Goal: Transaction & Acquisition: Purchase product/service

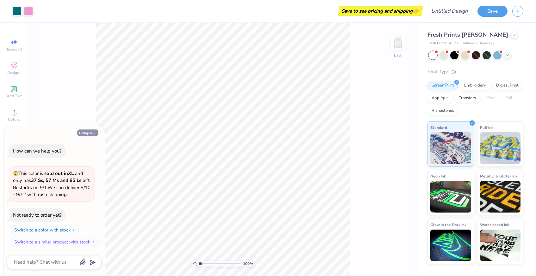
click at [88, 134] on button "Collapse" at bounding box center [87, 133] width 21 height 7
type textarea "x"
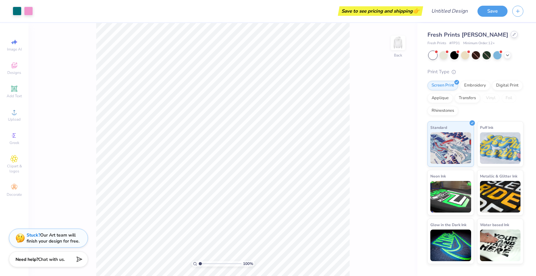
click at [512, 35] on icon at bounding box center [513, 34] width 3 height 3
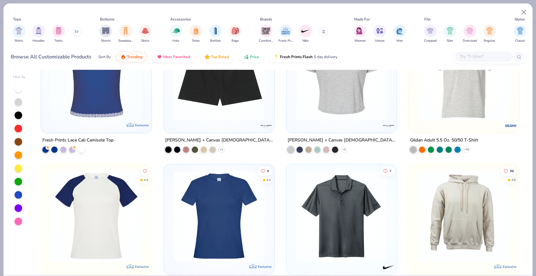
scroll to position [2034, 0]
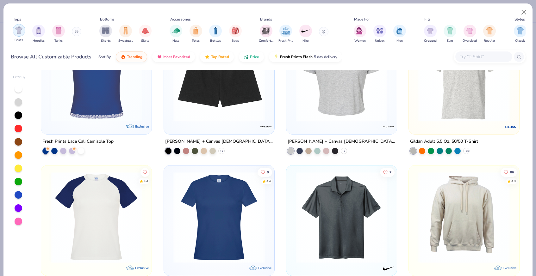
click at [19, 34] on div "filter for Shirts" at bounding box center [19, 30] width 13 height 13
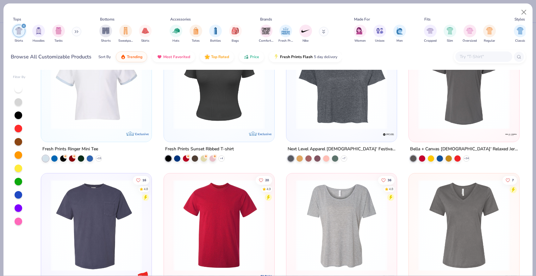
scroll to position [762, 0]
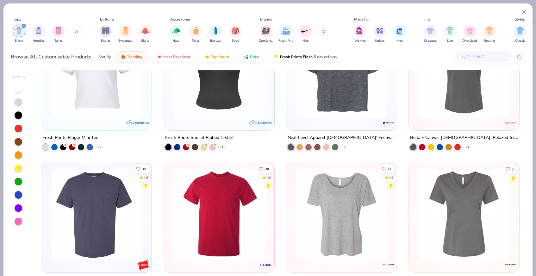
click at [339, 220] on img at bounding box center [342, 213] width 98 height 91
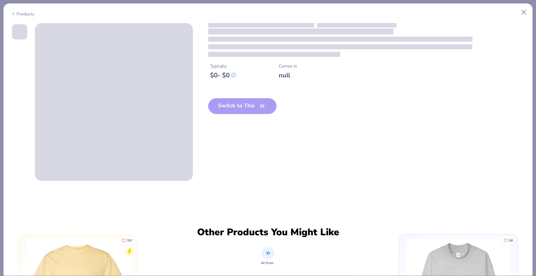
click at [248, 108] on div "Switch to This" at bounding box center [242, 111] width 69 height 26
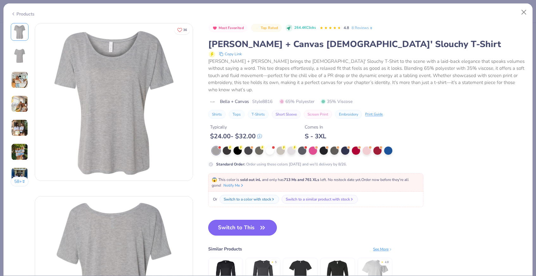
click at [236, 220] on button "Switch to This" at bounding box center [242, 228] width 69 height 16
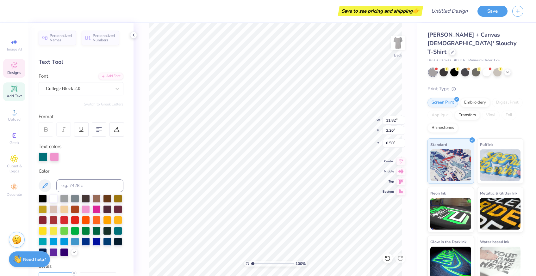
type textarea "Ee ZETA"
type textarea "Eesa"
click at [52, 199] on div at bounding box center [53, 198] width 8 height 8
type input "6.94"
type input "2.72"
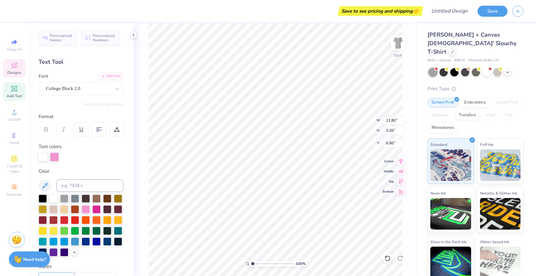
type input "3.28"
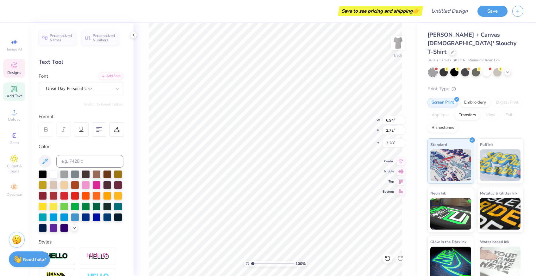
scroll to position [0, 0]
type textarea "Kentcu"
type input "5.25"
type input "2.67"
type input "0.76"
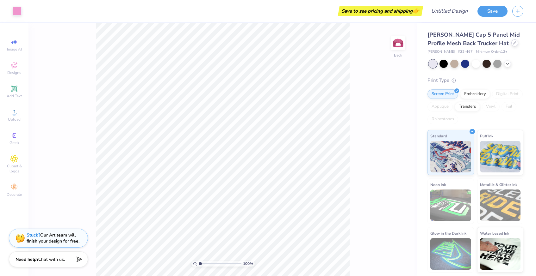
click at [511, 43] on div at bounding box center [514, 43] width 7 height 7
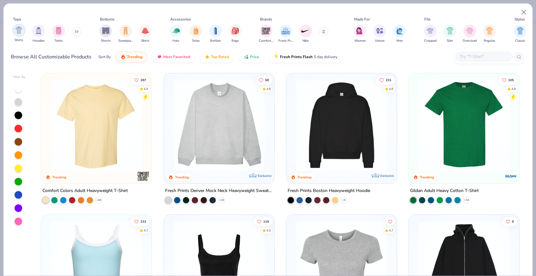
click at [22, 35] on div "filter for Shirts" at bounding box center [19, 30] width 13 height 13
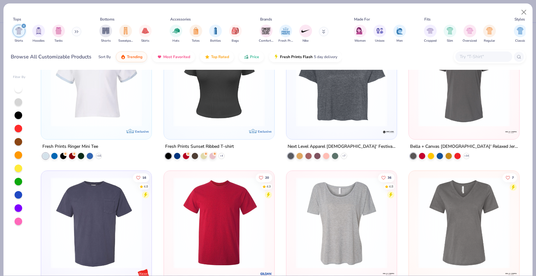
scroll to position [774, 0]
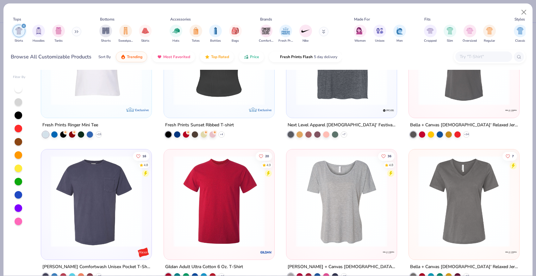
click at [340, 166] on img at bounding box center [342, 201] width 98 height 91
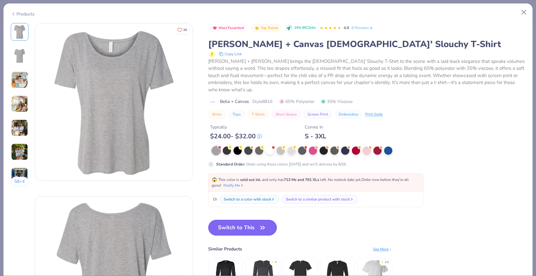
click at [243, 220] on button "Switch to This" at bounding box center [242, 228] width 69 height 16
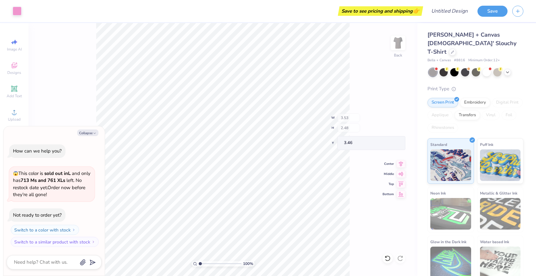
type textarea "x"
type input "1.49"
type input "0.61"
type input "4.54"
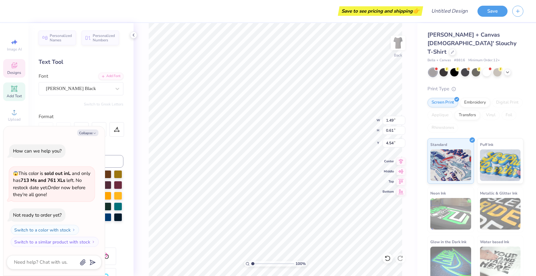
type textarea "x"
type input "2.67"
type input "0.75"
type input "3.81"
type textarea "x"
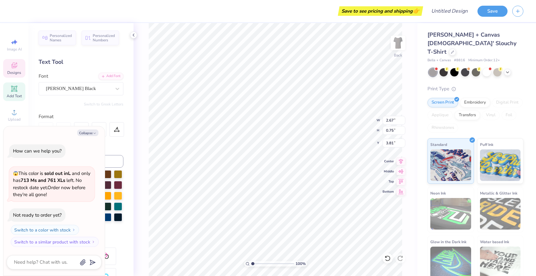
type input "3.79"
type textarea "x"
type textarea "E"
type textarea "x"
type textarea "EE"
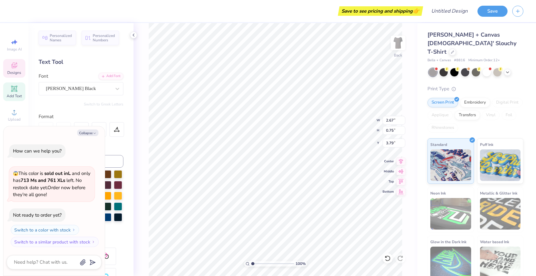
type textarea "x"
type textarea "E"
type textarea "x"
type textarea "Ee"
type textarea "x"
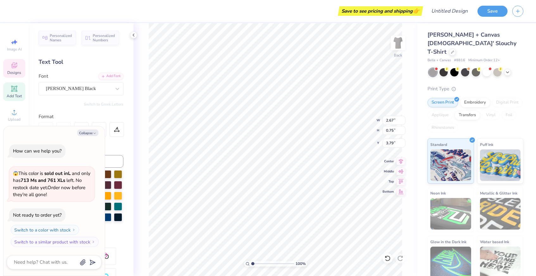
type textarea "E"
type textarea "x"
type textarea "EE"
type textarea "x"
type textarea "EES"
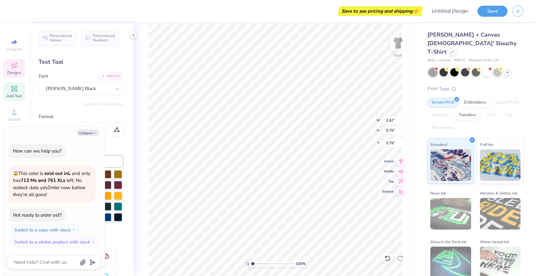
type textarea "x"
type textarea "[DEMOGRAPHIC_DATA]"
type textarea "x"
type input "2.92"
type input "0.76"
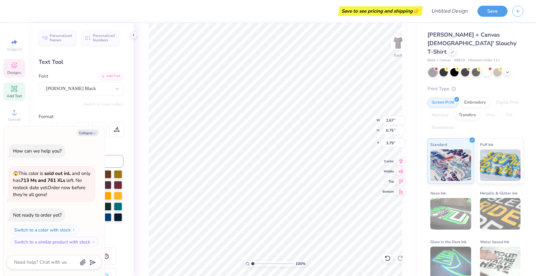
type input "4.99"
type textarea "x"
type input "1.49"
type input "0.61"
type input "4.54"
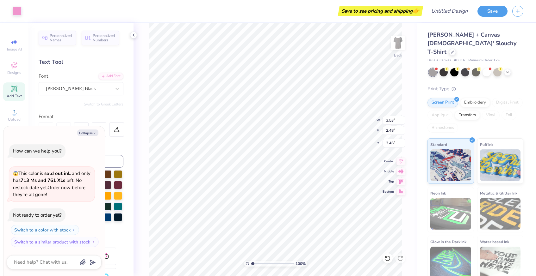
type textarea "x"
type input "4.73"
type input "3.32"
type input "2.62"
type textarea "x"
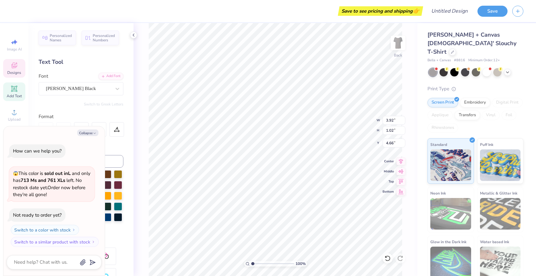
type input "4.87"
type textarea "x"
type input "2.00"
type input "0.81"
type input "4.06"
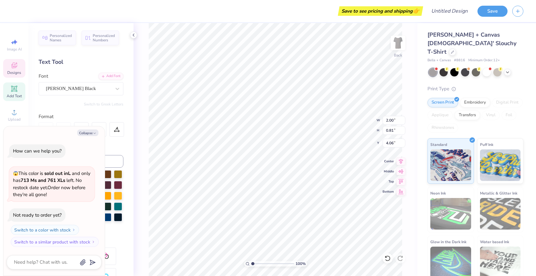
type textarea "x"
type input "3.19"
type textarea "x"
type input "3.84"
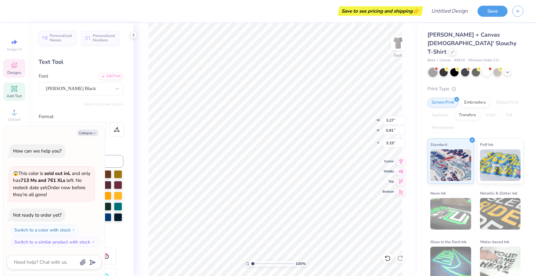
type input "0.95"
type input "3.05"
type textarea "x"
type input "6.72"
type textarea "x"
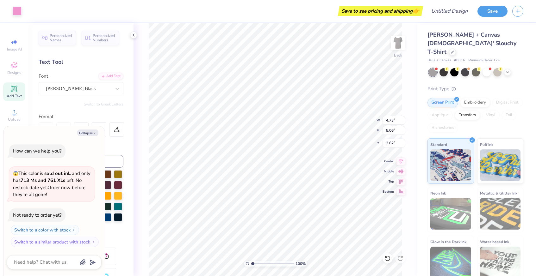
type input "5.93"
type input "6.34"
type input "1.33"
type textarea "x"
type input "1.45"
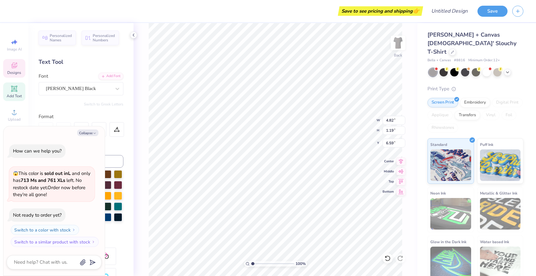
type textarea "x"
type input "3.26"
click at [98, 132] on button "Collapse" at bounding box center [87, 133] width 21 height 7
type textarea "x"
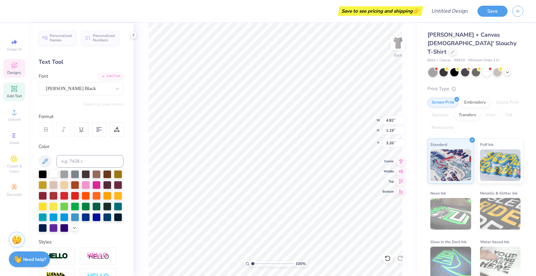
click at [52, 173] on div at bounding box center [53, 174] width 8 height 8
type input "3.27"
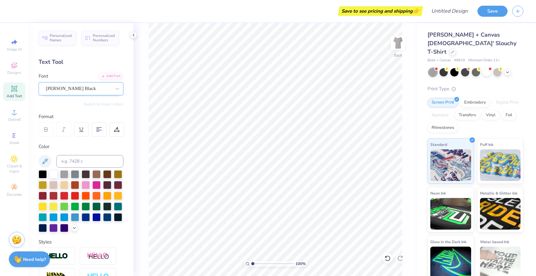
click at [96, 93] on div at bounding box center [78, 88] width 65 height 9
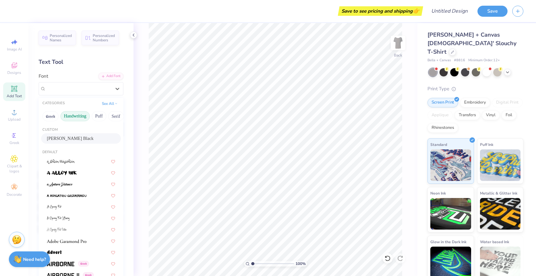
click at [76, 117] on button "Handwriting" at bounding box center [74, 116] width 29 height 10
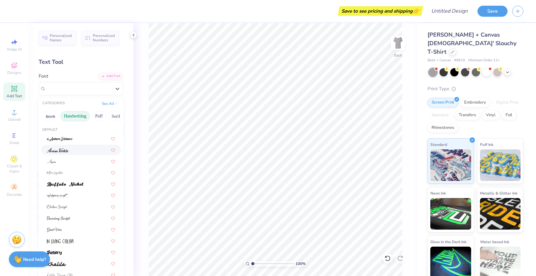
click at [71, 150] on div at bounding box center [81, 150] width 68 height 7
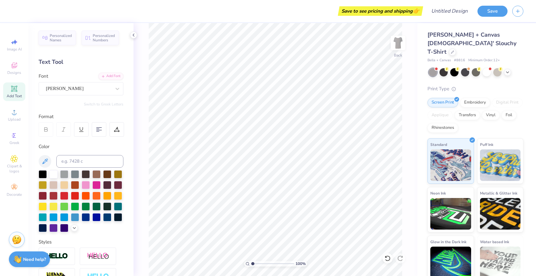
click at [12, 87] on icon at bounding box center [14, 88] width 5 height 5
type textarea "EESA"
type input "3.29"
click at [78, 92] on div "Super Dream" at bounding box center [78, 89] width 66 height 10
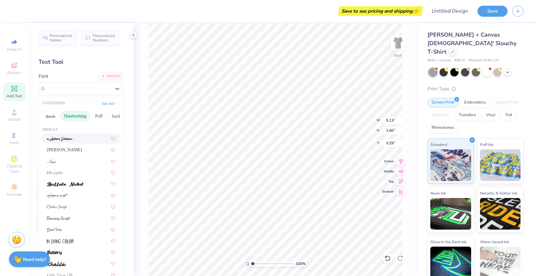
click at [78, 142] on div at bounding box center [81, 138] width 80 height 10
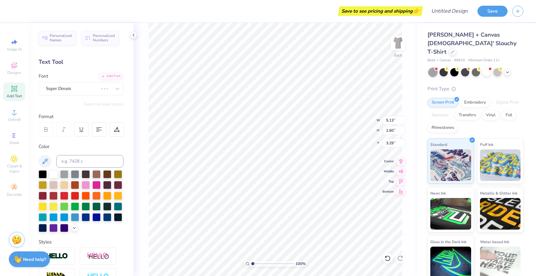
type input "2.03"
type input "3.08"
click at [82, 89] on div "a Antara Distance" at bounding box center [78, 89] width 66 height 10
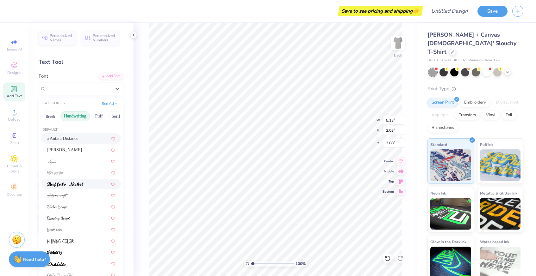
click at [79, 182] on span at bounding box center [65, 184] width 37 height 7
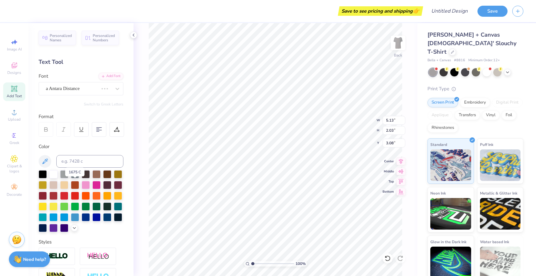
type input "5.25"
type input "1.56"
type input "3.31"
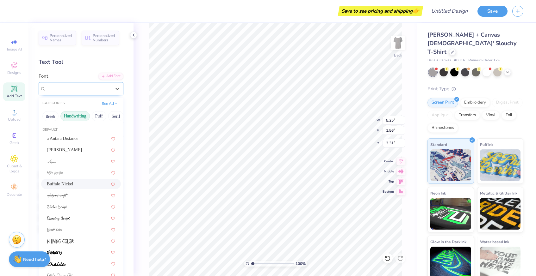
click at [96, 88] on div "Buffalo Nickel" at bounding box center [78, 89] width 66 height 10
click at [72, 169] on div at bounding box center [81, 173] width 80 height 10
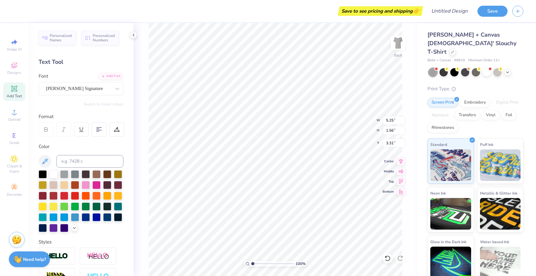
type input "8.39"
type input "4.33"
type input "1.93"
click at [104, 92] on div "Bettina Signature" at bounding box center [78, 89] width 66 height 10
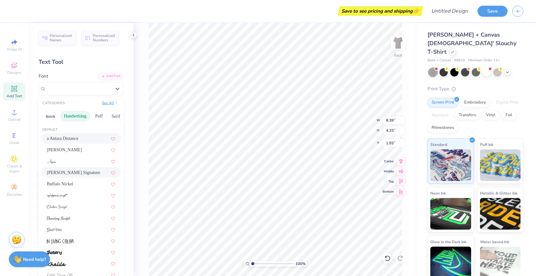
click at [114, 101] on button "See All" at bounding box center [110, 103] width 20 height 6
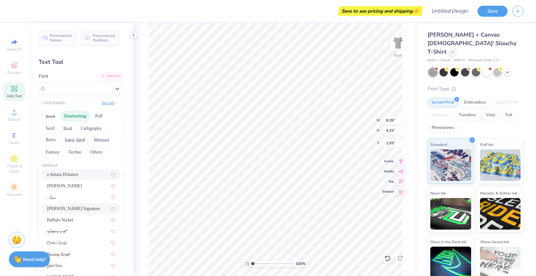
click at [114, 102] on icon at bounding box center [115, 103] width 3 height 3
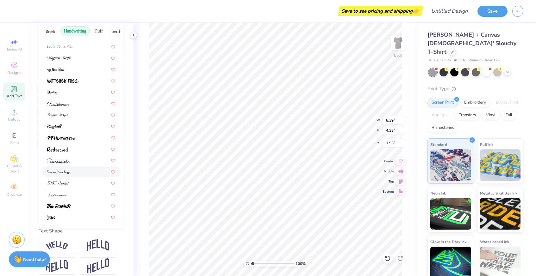
scroll to position [91, 0]
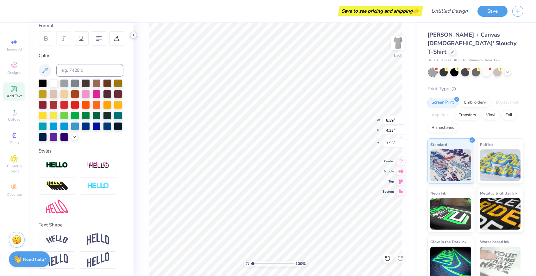
click at [133, 38] on div at bounding box center [133, 35] width 7 height 7
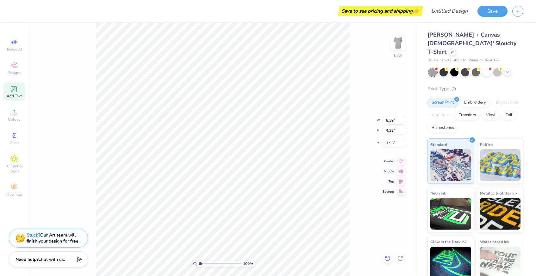
click at [390, 258] on icon at bounding box center [387, 259] width 5 height 6
type input "5.25"
type input "1.56"
type input "3.31"
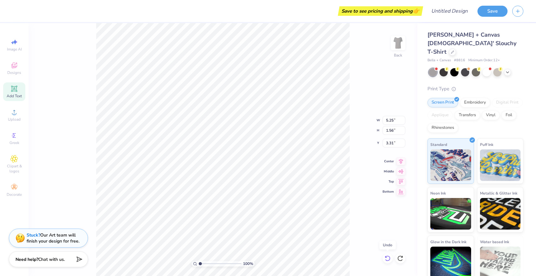
click at [390, 258] on icon at bounding box center [387, 259] width 5 height 6
type input "5.13"
type input "2.03"
type input "3.08"
click at [390, 258] on icon at bounding box center [387, 259] width 5 height 6
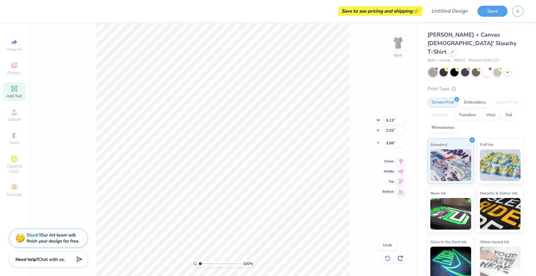
type input "1.60"
type input "3.29"
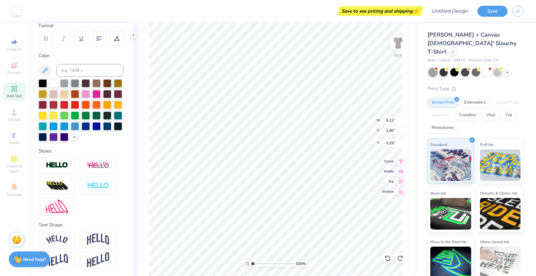
type input "3.30"
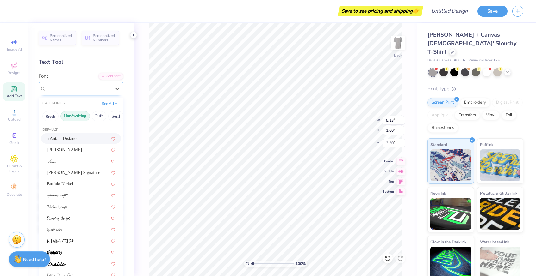
click at [96, 91] on div "Super Dream" at bounding box center [78, 89] width 66 height 10
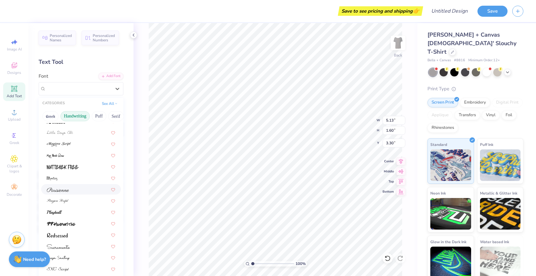
scroll to position [144, 0]
click at [79, 258] on div at bounding box center [81, 257] width 68 height 7
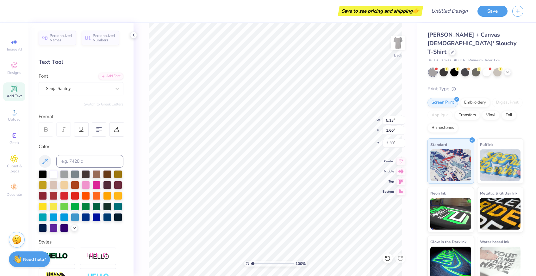
type input "4.61"
type input "1.62"
type input "3.29"
click at [83, 87] on div "Senja Santuy" at bounding box center [78, 89] width 66 height 10
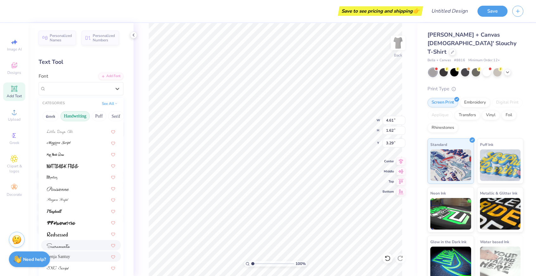
click at [75, 244] on div at bounding box center [81, 245] width 68 height 7
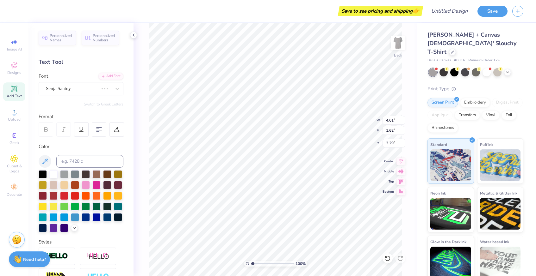
type input "7.76"
type input "1.67"
type input "3.26"
click at [98, 89] on div "Sacramento" at bounding box center [78, 89] width 66 height 10
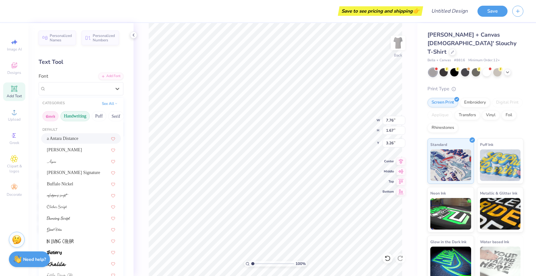
click at [51, 119] on button "Greek" at bounding box center [50, 116] width 16 height 10
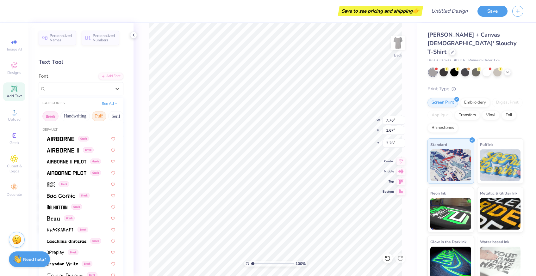
click at [103, 117] on button "Puff" at bounding box center [99, 116] width 15 height 10
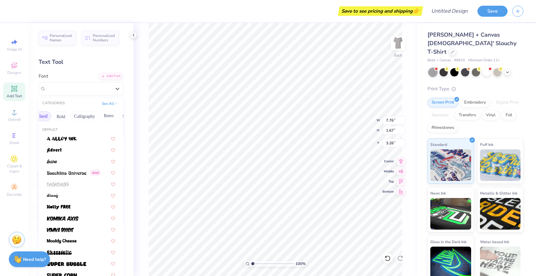
scroll to position [0, 81]
click at [84, 118] on button "Calligraphy" at bounding box center [76, 116] width 28 height 10
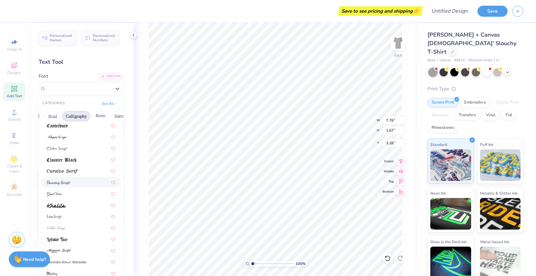
scroll to position [108, 0]
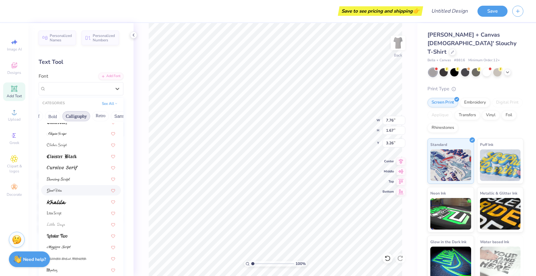
click at [78, 193] on div at bounding box center [81, 190] width 68 height 7
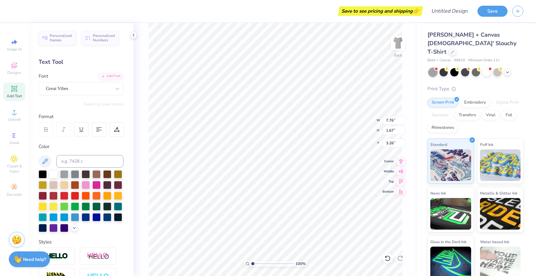
type input "7.42"
type input "1.99"
type input "3.10"
type input "5.12"
type input "1.38"
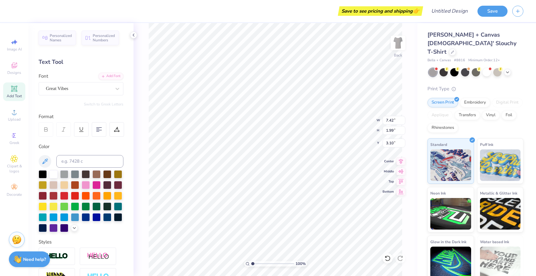
type input "3.72"
type input "3.00"
type textarea "W"
type textarea "[DEMOGRAPHIC_DATA]"
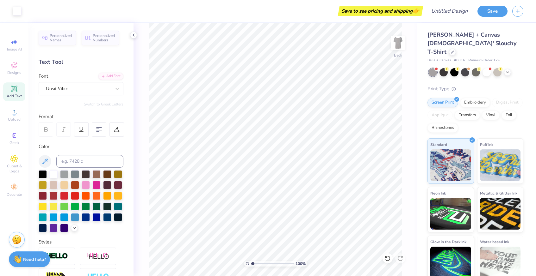
click at [22, 92] on div "Add Text" at bounding box center [14, 92] width 22 height 19
type textarea "Elementary education student assosicaton"
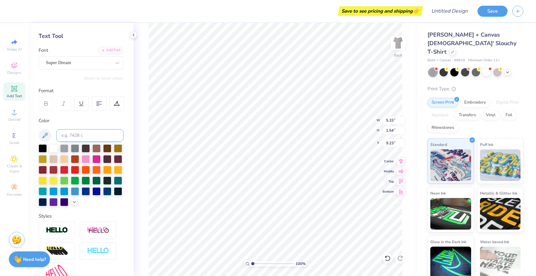
scroll to position [0, 0]
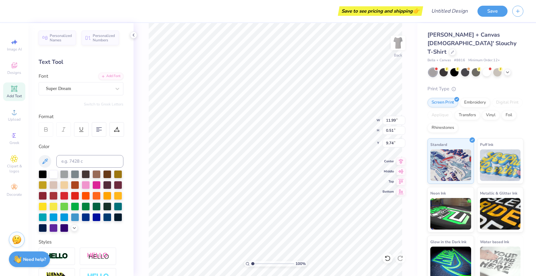
type input "5.38"
type input "11.28"
type input "0.48"
type input "5.41"
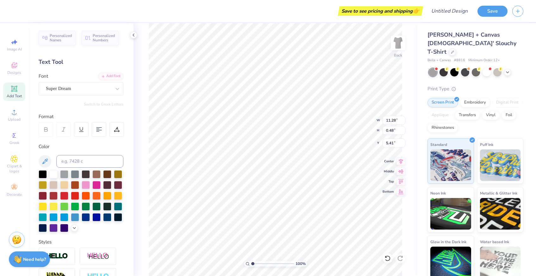
type textarea "Elementary education student assosication"
type input "9.90"
type input "0.42"
type input "5.48"
type input "5.47"
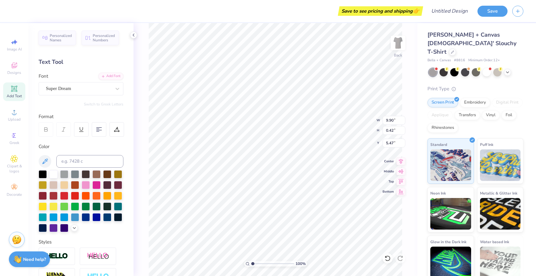
scroll to position [0, 4]
type input "5.10"
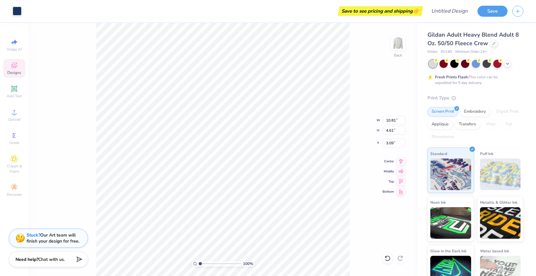
type input "3.00"
click at [388, 258] on icon at bounding box center [387, 259] width 6 height 6
type input "11.00"
type input "4.83"
type input "10.81"
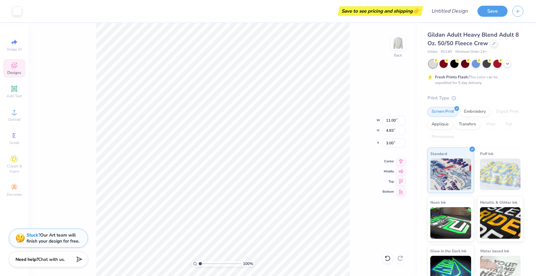
type input "4.61"
click at [390, 261] on icon at bounding box center [387, 259] width 6 height 6
click at [19, 93] on div "Add Text" at bounding box center [14, 92] width 22 height 19
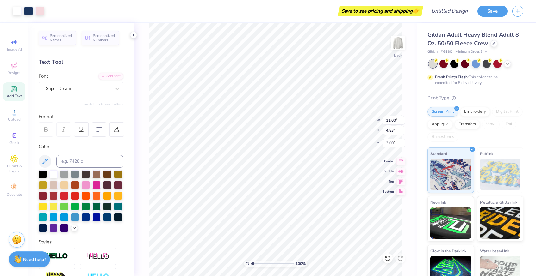
click at [14, 87] on icon at bounding box center [14, 89] width 8 height 8
type input "5.89"
type input "1.71"
type input "11.02"
click at [133, 38] on div at bounding box center [133, 35] width 7 height 7
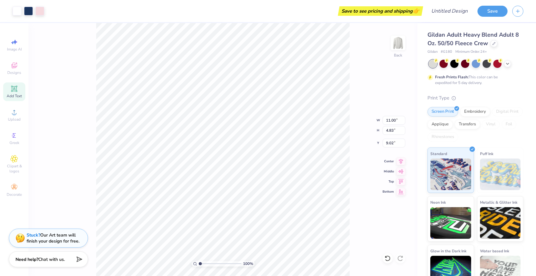
type input "3.21"
type input "4.84"
type input "9.78"
type input "11.01"
type input "4.82"
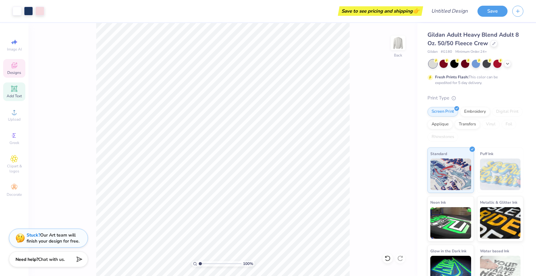
click at [14, 66] on icon at bounding box center [14, 66] width 6 height 6
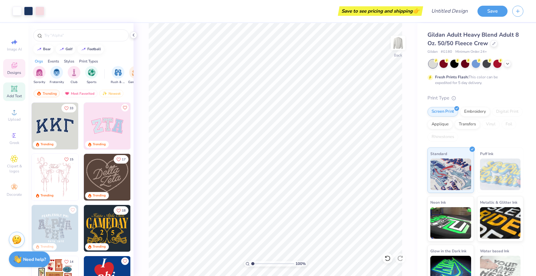
click at [15, 88] on icon at bounding box center [14, 88] width 5 height 5
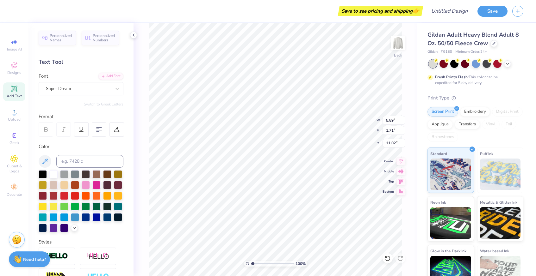
scroll to position [0, 0]
type textarea "[DEMOGRAPHIC_DATA]"
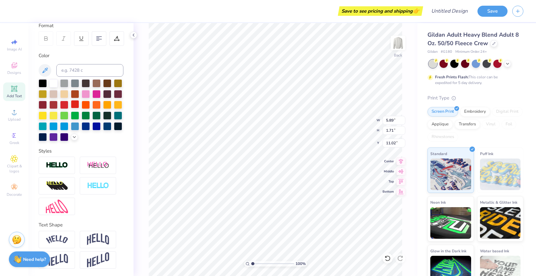
scroll to position [0, 0]
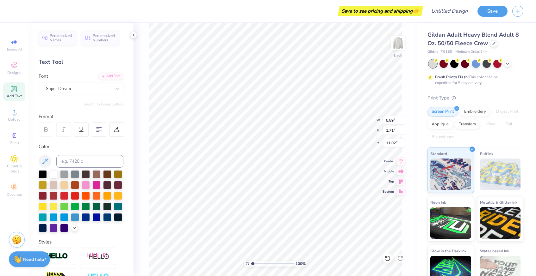
click at [13, 148] on div "Image AI Designs Add Text Upload Greek Clipart & logos Decorate" at bounding box center [14, 118] width 22 height 164
type input "5.68"
type input "1.77"
type input "10.99"
click at [12, 140] on div "Greek" at bounding box center [14, 138] width 22 height 19
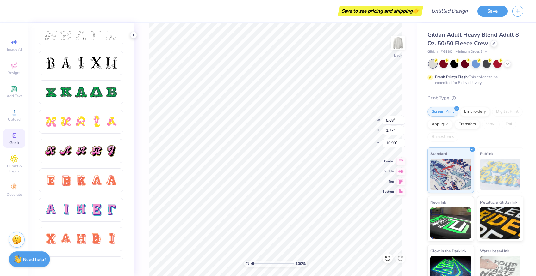
scroll to position [275, 0]
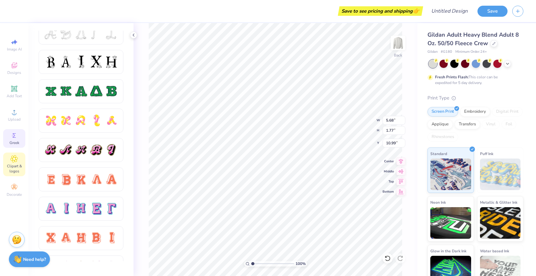
click at [20, 162] on div "Clipart & logos" at bounding box center [14, 165] width 22 height 24
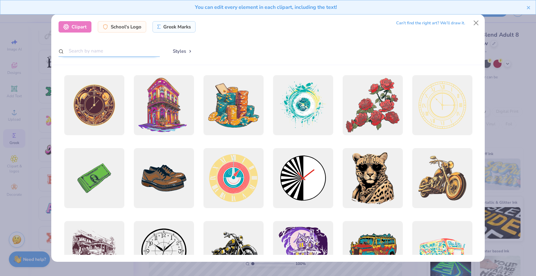
click at [136, 48] on input "text" at bounding box center [109, 51] width 101 height 12
click at [133, 22] on div "School's Logo" at bounding box center [122, 25] width 48 height 11
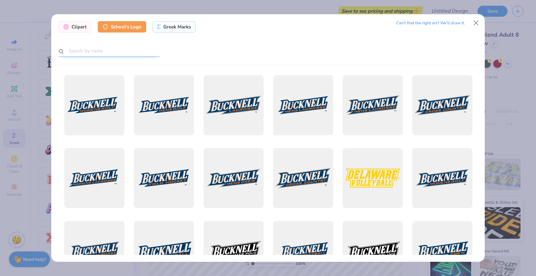
click at [116, 54] on input "text" at bounding box center [109, 51] width 101 height 12
type input "kentcuky"
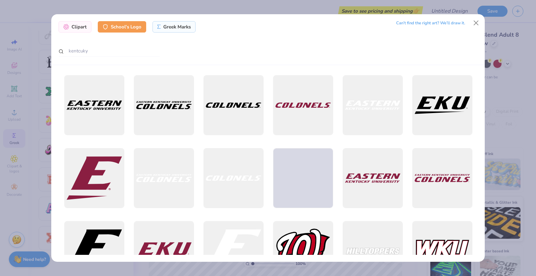
click at [28, 105] on div "Clipart School's Logo Greek Marks Can’t find the right art? We’ll draw it. kent…" at bounding box center [268, 138] width 536 height 276
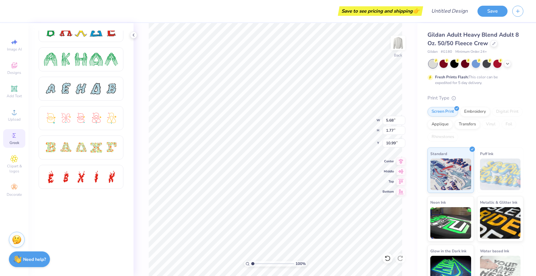
scroll to position [0, 0]
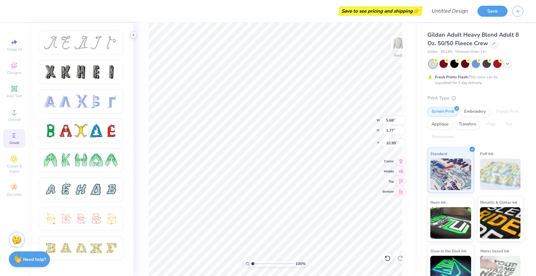
click at [132, 36] on icon at bounding box center [133, 35] width 5 height 5
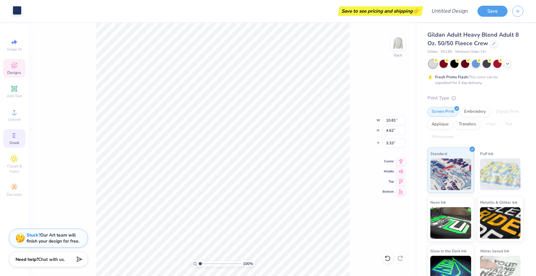
click at [15, 9] on div at bounding box center [17, 10] width 9 height 9
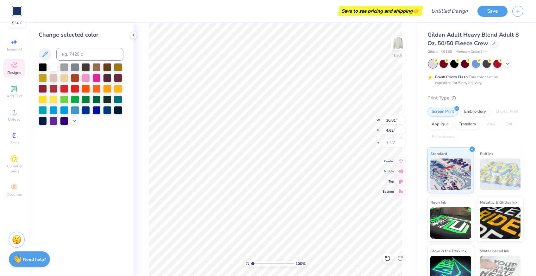
click at [15, 9] on div at bounding box center [17, 11] width 9 height 9
type input "10.72"
type input "4.49"
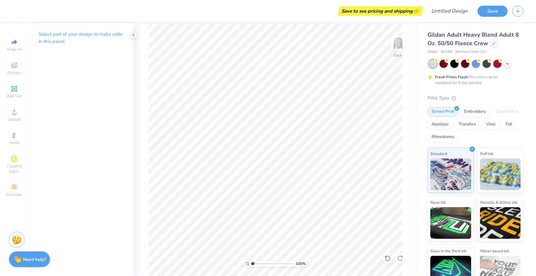
click at [387, 260] on icon at bounding box center [387, 259] width 6 height 6
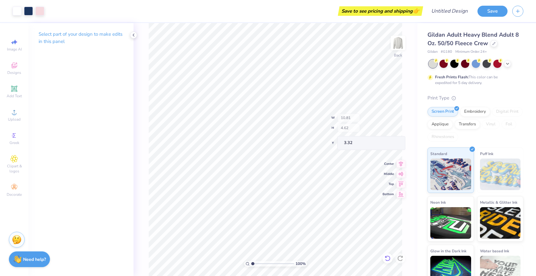
type input "11.00"
type input "4.84"
click at [108, 33] on p "Select part of your design to make edits in this panel" at bounding box center [81, 38] width 85 height 15
click at [132, 36] on icon at bounding box center [133, 35] width 5 height 5
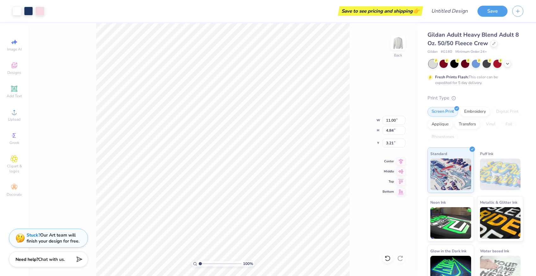
type input "3.20"
click at [13, 148] on div "Image AI Designs Add Text Upload Greek Clipart & logos Decorate" at bounding box center [14, 118] width 22 height 164
click at [12, 138] on icon at bounding box center [14, 136] width 8 height 8
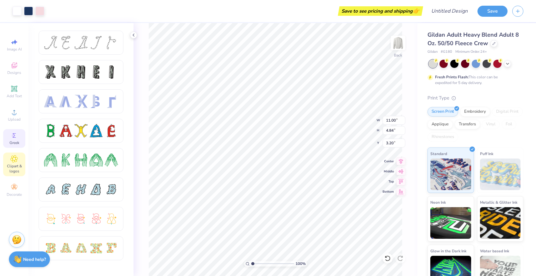
click at [14, 167] on span "Clipart & logos" at bounding box center [14, 169] width 22 height 10
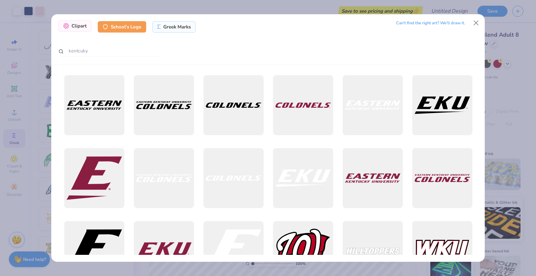
click at [87, 28] on div "Clipart" at bounding box center [75, 25] width 33 height 11
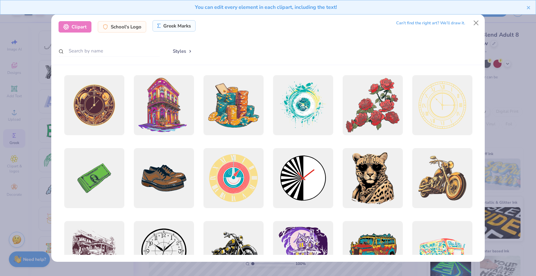
click at [177, 28] on div "Greek Marks" at bounding box center [173, 25] width 43 height 11
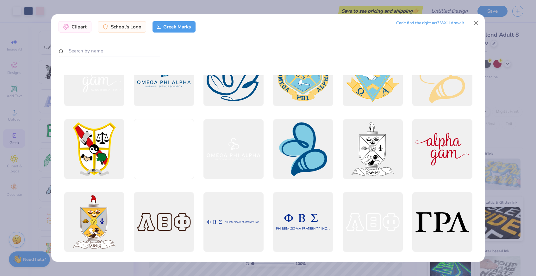
scroll to position [696, 0]
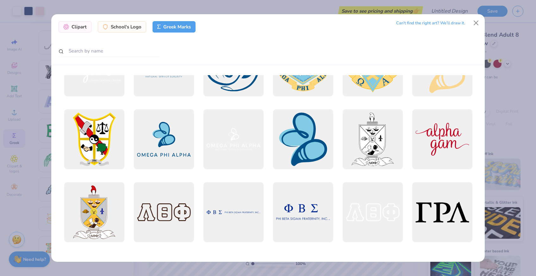
click at [27, 198] on div "Clipart School's Logo Greek Marks Can’t find the right art? We’ll draw it." at bounding box center [268, 138] width 536 height 276
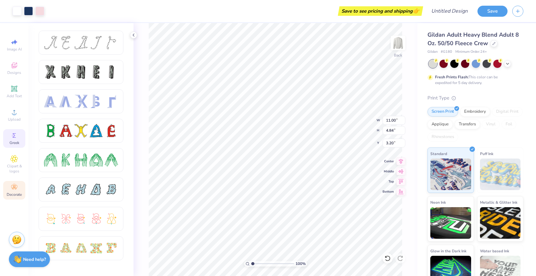
click at [19, 183] on div "Decorate" at bounding box center [14, 190] width 22 height 19
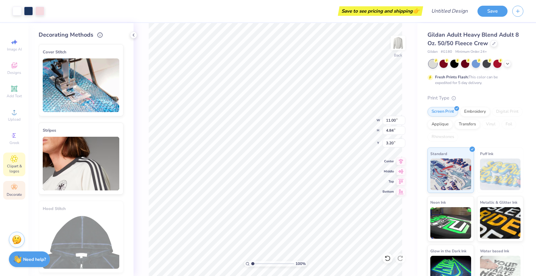
click at [15, 171] on span "Clipart & logos" at bounding box center [14, 169] width 22 height 10
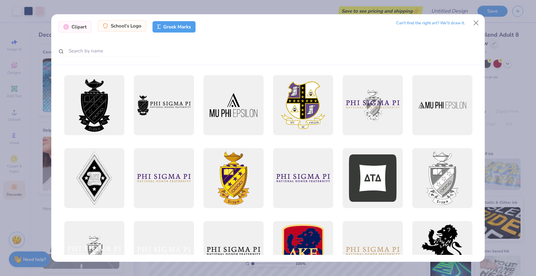
click at [134, 29] on div "School's Logo" at bounding box center [122, 25] width 48 height 11
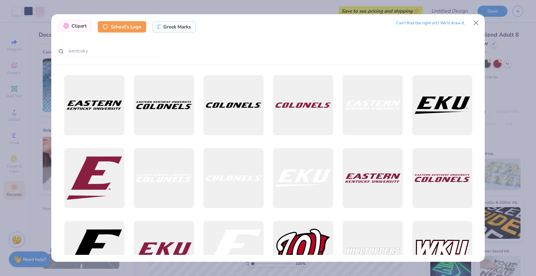
click at [81, 25] on div "Clipart" at bounding box center [75, 25] width 33 height 11
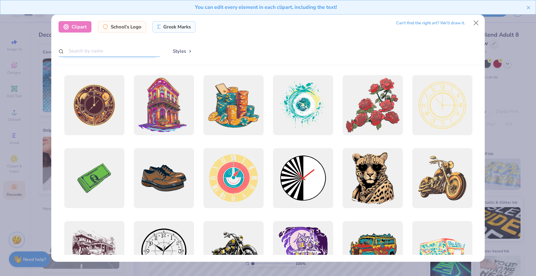
click at [86, 48] on input "text" at bounding box center [109, 51] width 101 height 12
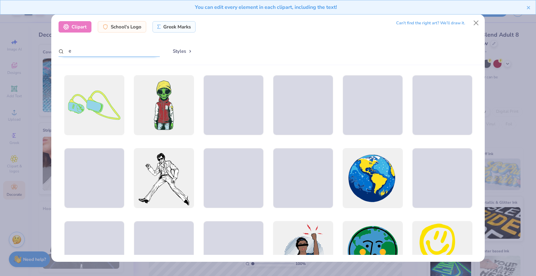
type input "e"
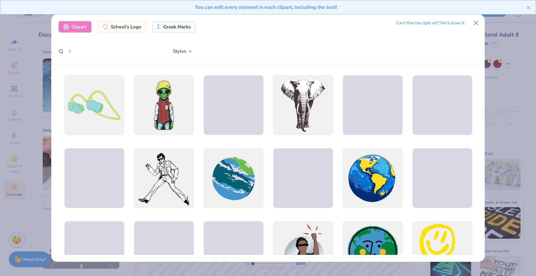
click at [36, 110] on div "Clipart School's Logo Greek Marks Can’t find the right art? We’ll draw it. e St…" at bounding box center [268, 138] width 536 height 276
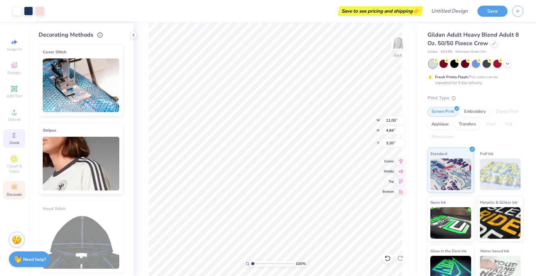
click at [21, 130] on div "Greek" at bounding box center [14, 138] width 22 height 19
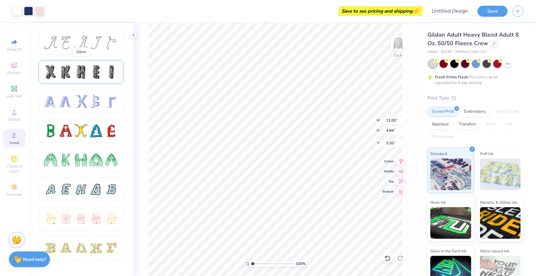
click at [96, 71] on div at bounding box center [95, 71] width 13 height 13
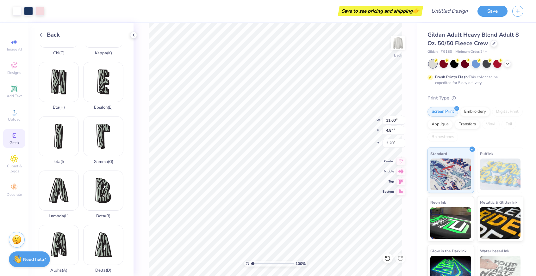
scroll to position [0, 0]
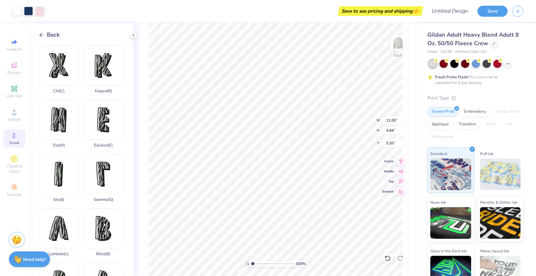
click at [49, 33] on span "Back" at bounding box center [53, 35] width 13 height 9
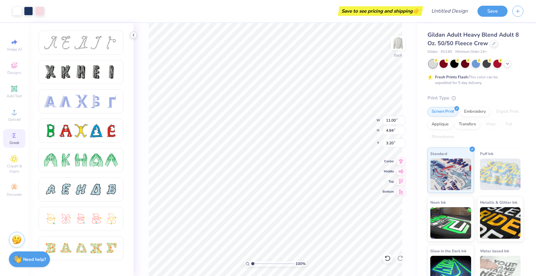
click at [131, 34] on icon at bounding box center [133, 35] width 5 height 5
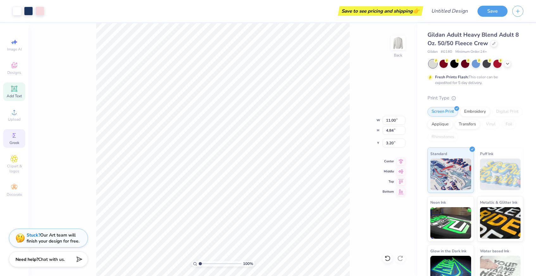
click at [9, 90] on div "Add Text" at bounding box center [14, 92] width 22 height 19
type input "5.89"
type input "1.71"
type input "11.02"
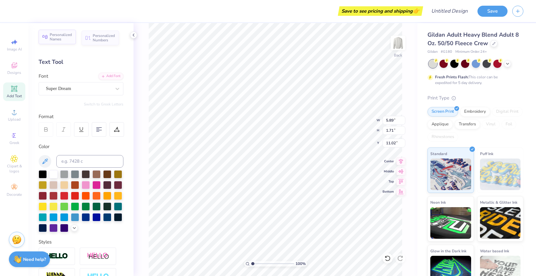
click at [61, 42] on div "Personalized Names" at bounding box center [57, 37] width 37 height 15
type input "12.43"
type input "2.00"
type input "10.88"
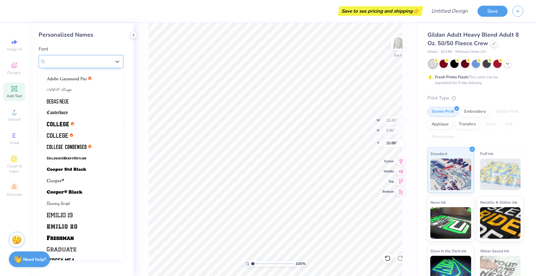
click at [65, 60] on div "Varsity Team" at bounding box center [78, 62] width 66 height 10
click at [111, 61] on div "Varsity Team" at bounding box center [78, 61] width 65 height 7
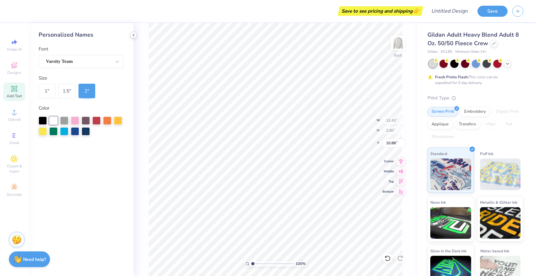
click at [136, 35] on icon at bounding box center [133, 35] width 5 height 5
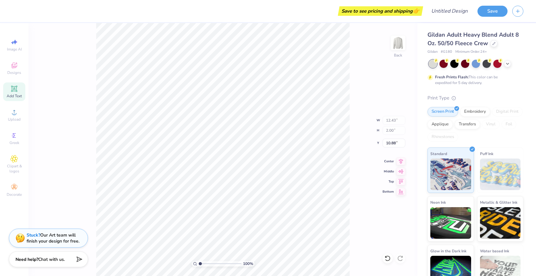
click at [15, 95] on span "Add Text" at bounding box center [14, 96] width 15 height 5
type input "5.89"
type input "1.71"
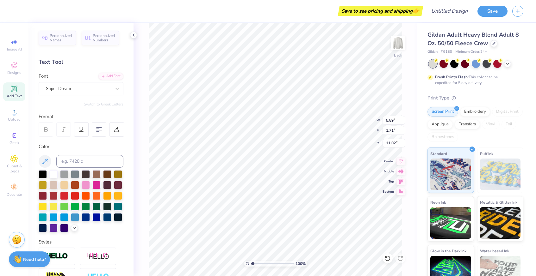
type input "16.74"
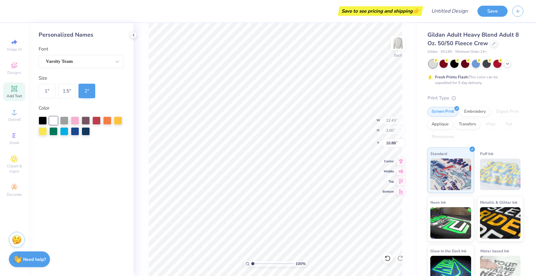
type input "14.62"
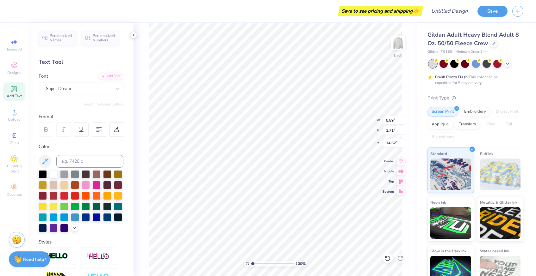
type input "5.89"
type input "1.71"
type input "11.02"
type textarea "TXT"
type input "12.43"
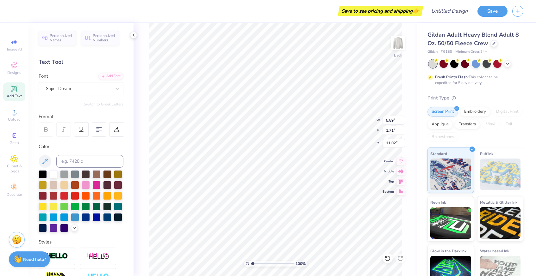
type input "2.00"
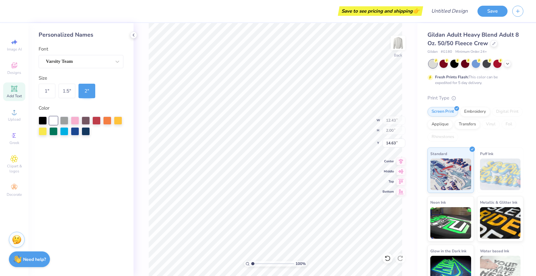
type input "8.90"
click at [14, 96] on span "Add Text" at bounding box center [14, 96] width 15 height 5
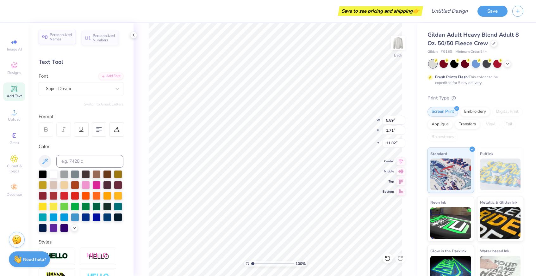
click at [65, 41] on div "Personalized Names" at bounding box center [57, 37] width 37 height 15
type input "12.43"
type input "2.00"
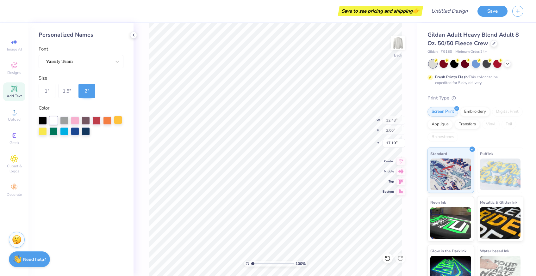
type input "14.77"
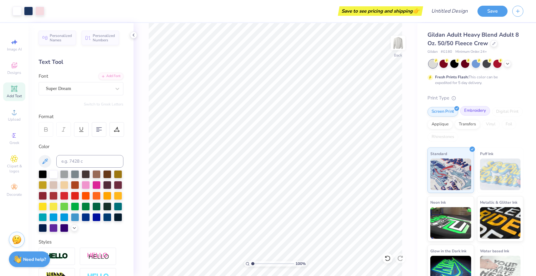
click at [477, 111] on div "Embroidery" at bounding box center [475, 110] width 30 height 9
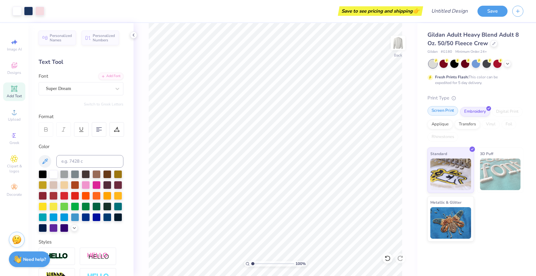
click at [447, 111] on div "Screen Print" at bounding box center [442, 110] width 31 height 9
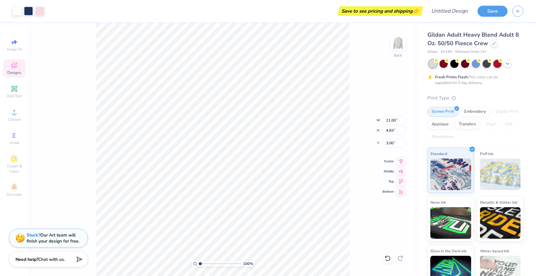
type input "10.81"
type input "4.61"
type input "7.83"
type input "10.22"
type input "11.00"
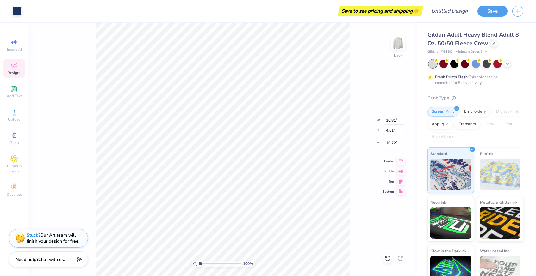
type input "4.83"
type input "2.62"
click at [52, 254] on div "Need help? Chat with us." at bounding box center [48, 259] width 79 height 16
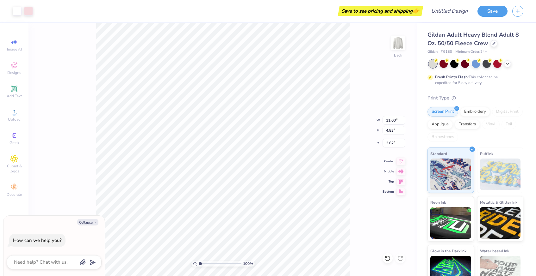
click at [52, 267] on div at bounding box center [54, 263] width 95 height 14
click at [53, 261] on textarea at bounding box center [45, 262] width 64 height 9
type textarea "w"
type textarea "x"
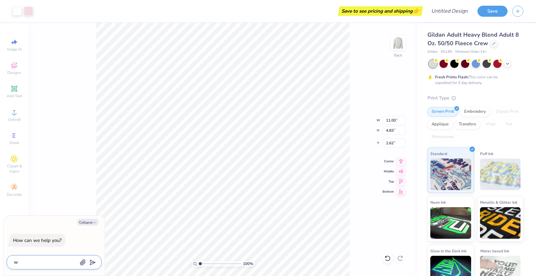
type textarea "wh"
type textarea "x"
type textarea "why"
type textarea "x"
type textarea "why"
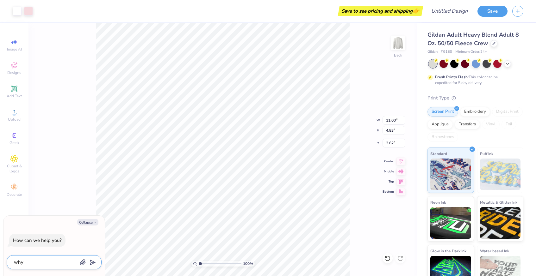
type textarea "x"
type textarea "why c"
type textarea "x"
type textarea "why ca"
type textarea "x"
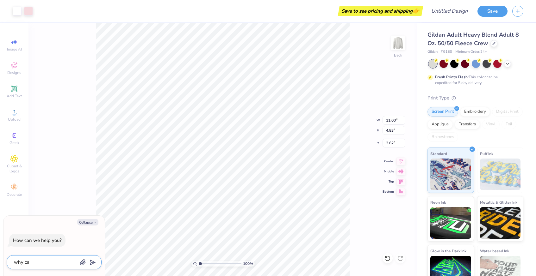
type textarea "why can"
type textarea "x"
type textarea "why cant"
type textarea "x"
type textarea "why cant"
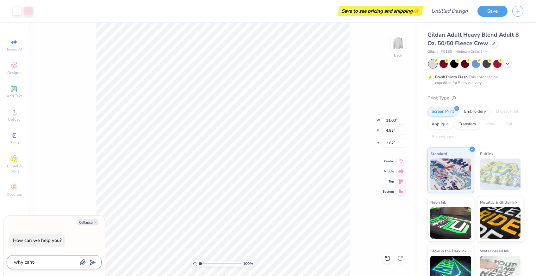
type textarea "x"
type textarea "why cant i"
type textarea "x"
type textarea "why cant i"
type textarea "x"
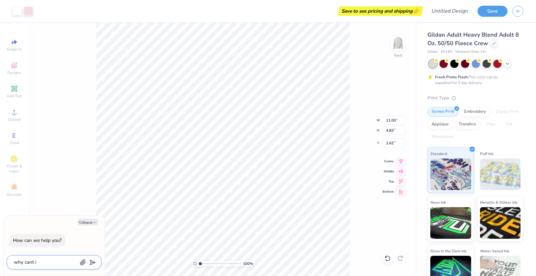
type textarea "why cant i c"
type textarea "x"
type textarea "why cant i ch"
type textarea "x"
type textarea "why cant i cha"
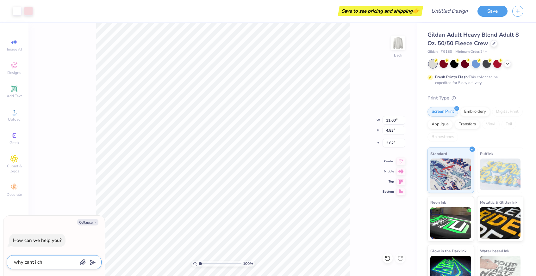
type textarea "x"
type textarea "why cant i chan"
type textarea "x"
type textarea "why cant i chang"
type textarea "x"
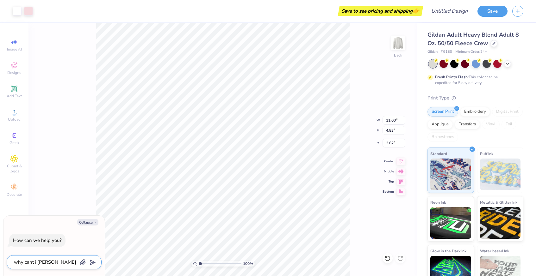
type textarea "why cant i change"
type textarea "x"
type textarea "why cant i change"
type textarea "x"
type textarea "why cant i change t"
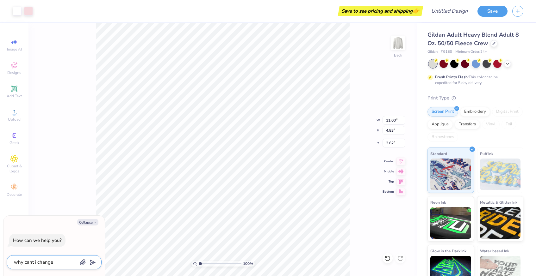
type textarea "x"
type textarea "why cant i change th"
type textarea "x"
type textarea "why cant i change the"
type textarea "x"
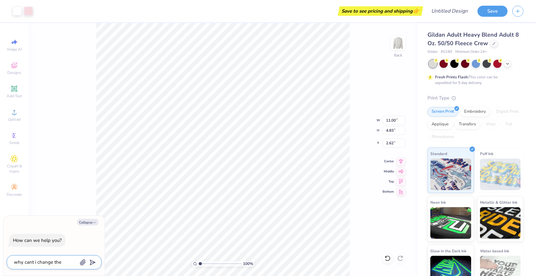
type textarea "why cant i change the"
type textarea "x"
type textarea "why cant i change the l"
type textarea "x"
type textarea "why cant i change the le"
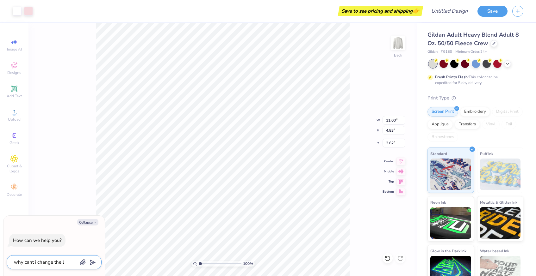
type textarea "x"
type textarea "why cant i change the let"
type textarea "x"
type textarea "why cant i change the lett"
type textarea "x"
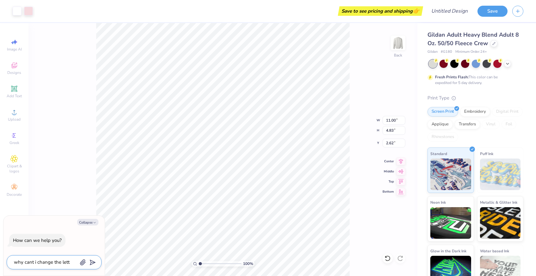
type textarea "why cant i change the lette"
type textarea "x"
type textarea "why cant i change the letter"
type textarea "x"
type textarea "why cant i change the letters"
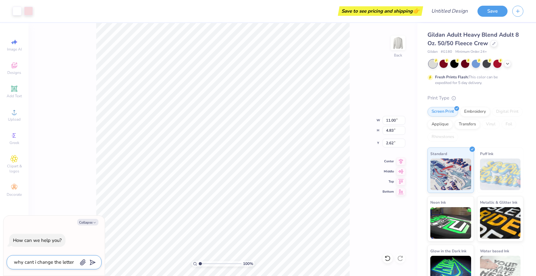
type textarea "x"
type textarea "why cant i change the letters"
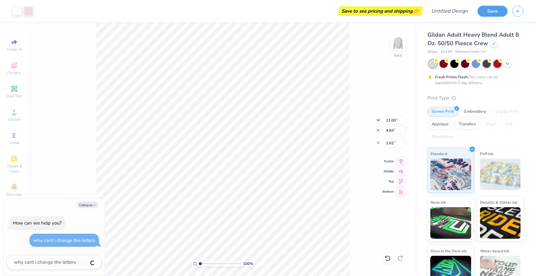
type textarea "x"
click at [92, 206] on button "Collapse" at bounding box center [87, 205] width 21 height 7
type textarea "x"
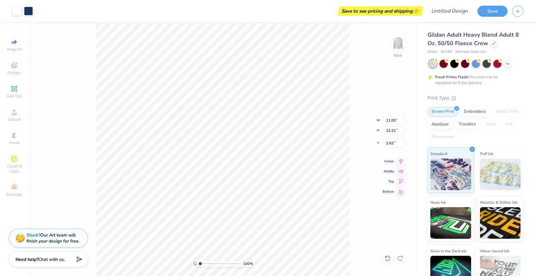
click at [389, 256] on icon at bounding box center [387, 259] width 6 height 6
type input "12.85"
type input "1.98"
click at [389, 256] on icon at bounding box center [387, 259] width 6 height 6
type input "11.83"
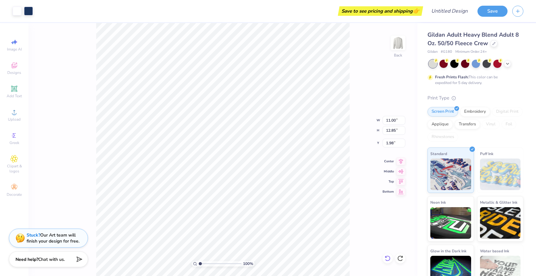
type input "3.00"
click at [389, 256] on icon at bounding box center [387, 259] width 6 height 6
type input "9.44"
click at [389, 256] on icon at bounding box center [387, 259] width 6 height 6
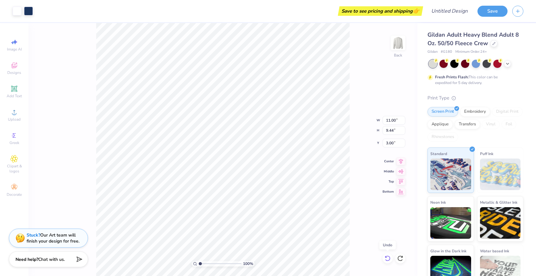
type input "11.38"
type input "4.83"
click at [389, 256] on icon at bounding box center [387, 259] width 6 height 6
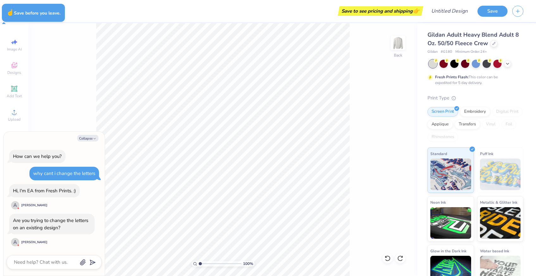
type textarea "x"
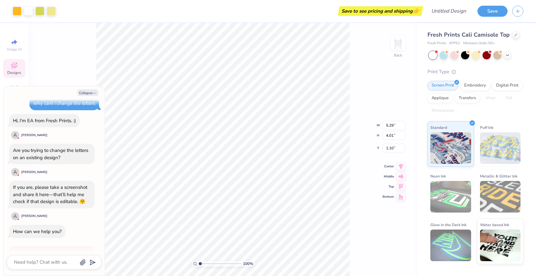
scroll to position [95, 0]
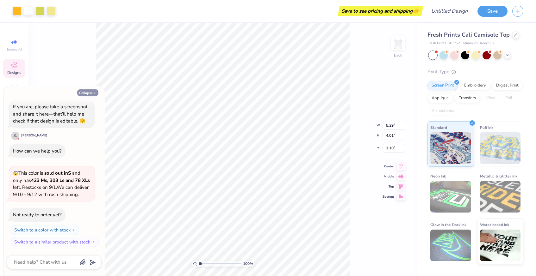
click at [91, 93] on button "Collapse" at bounding box center [87, 92] width 21 height 7
type textarea "x"
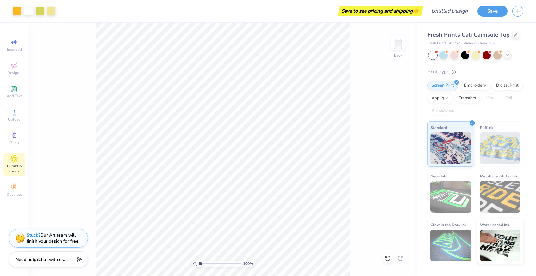
click at [15, 156] on icon at bounding box center [13, 159] width 7 height 8
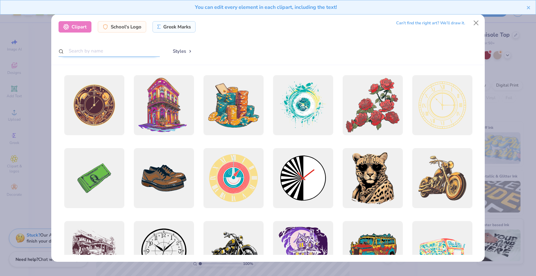
click at [118, 50] on input "text" at bounding box center [109, 51] width 101 height 12
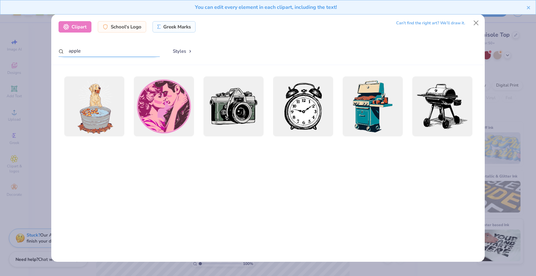
scroll to position [0, 0]
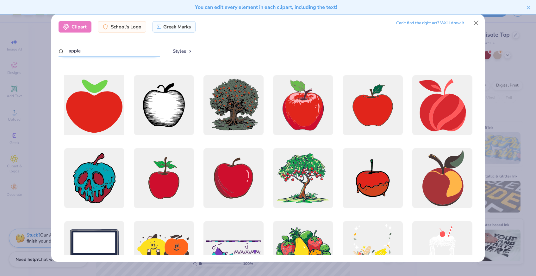
type input "apple"
click at [96, 110] on div at bounding box center [94, 105] width 66 height 66
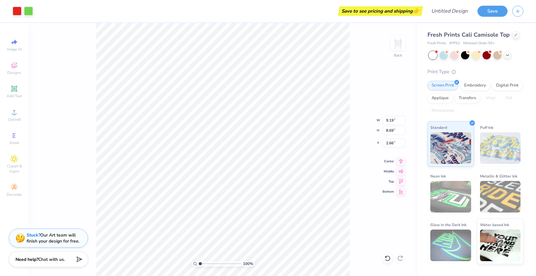
type input "3.35"
type input "3.17"
type input "8.17"
type input "2.46"
type input "2.44"
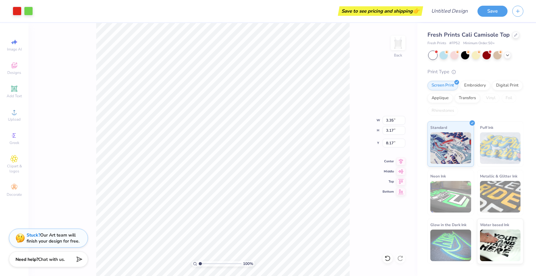
type input "1.64"
type input "6.10"
type input "1.31"
type input "2.92"
type input "2.76"
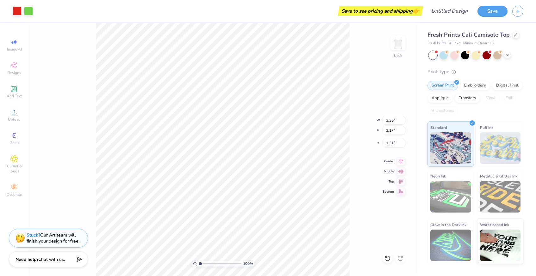
type input "1.72"
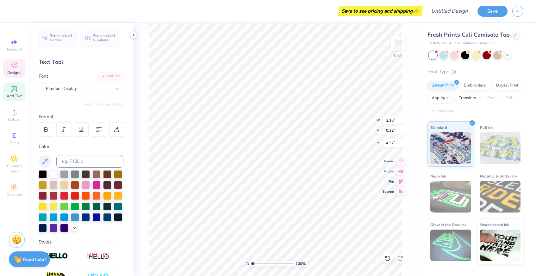
scroll to position [0, 0]
type textarea "[DEMOGRAPHIC_DATA]"
type textarea "[GEOGRAPHIC_DATA][US_STATE]"
type input "1.64"
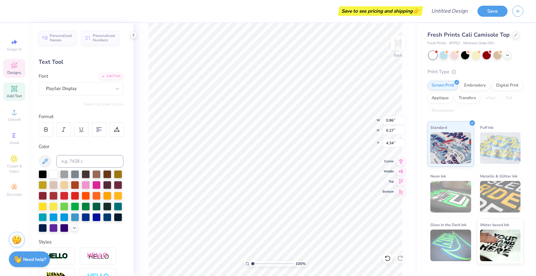
type input "0.51"
type input "4.10"
type input "3.96"
type input "2.26"
type input "0.71"
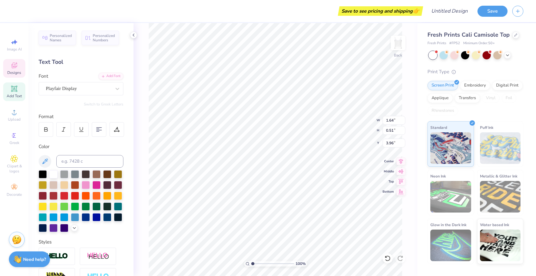
type input "3.77"
click at [361, 116] on div "100 % Back W 2.26 H 0.71 Y 3.77 Center Middle Top Bottom" at bounding box center [275, 149] width 284 height 253
click at [17, 63] on icon at bounding box center [16, 63] width 2 height 2
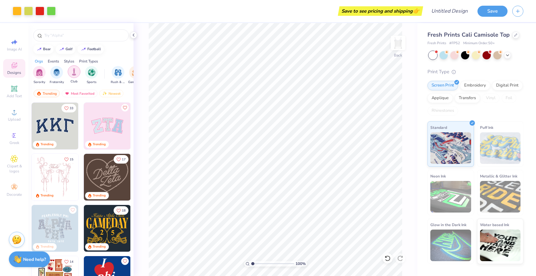
click at [77, 75] on div "filter for Club" at bounding box center [74, 71] width 13 height 13
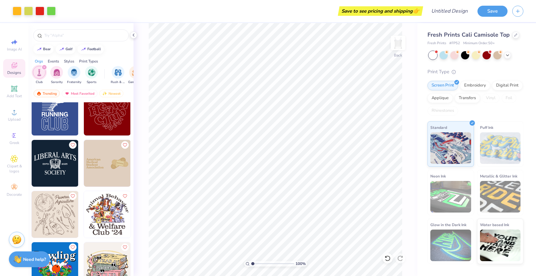
scroll to position [849, 0]
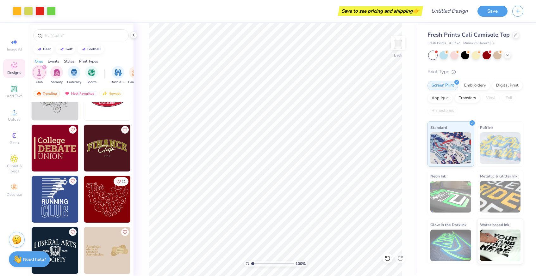
click at [107, 198] on img at bounding box center [107, 199] width 47 height 47
type input "2.92"
type input "2.76"
type input "1.72"
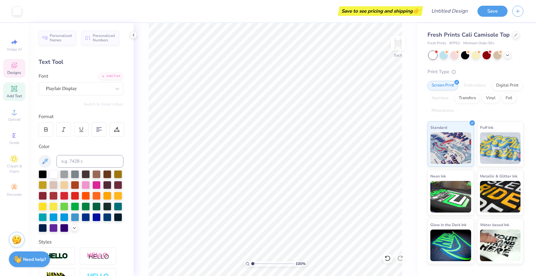
click at [13, 70] on span "Designs" at bounding box center [14, 72] width 14 height 5
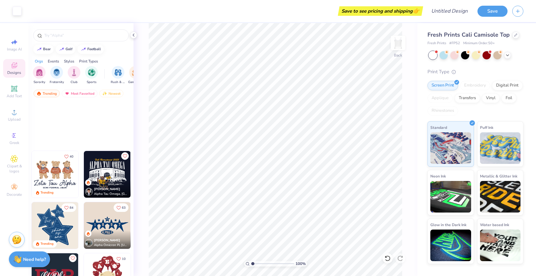
scroll to position [107, 0]
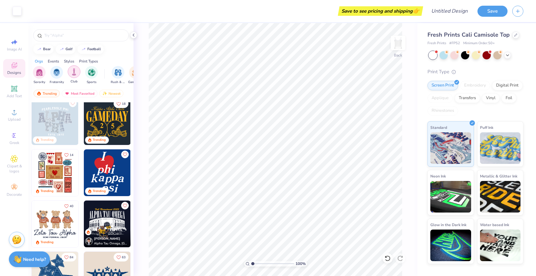
click at [73, 75] on img "filter for Club" at bounding box center [74, 71] width 7 height 7
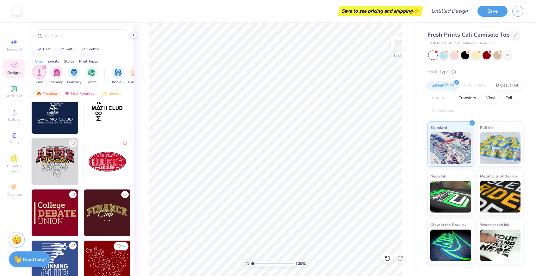
scroll to position [868, 0]
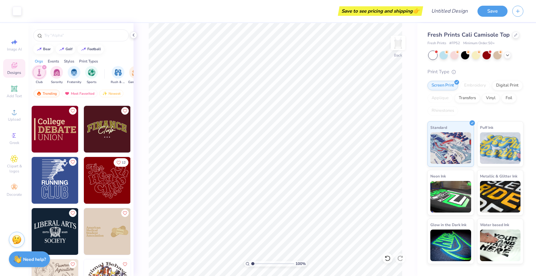
click at [101, 189] on img at bounding box center [107, 180] width 47 height 47
type input "2.48"
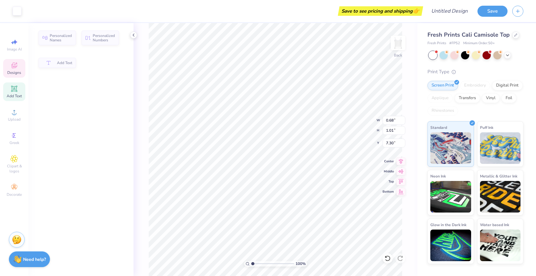
type input "0.68"
type input "1.01"
type input "7.30"
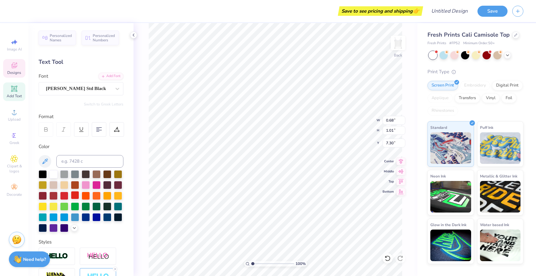
click at [72, 195] on div at bounding box center [75, 195] width 8 height 8
type input "4.46"
type input "3.83"
type input "5.09"
click at [73, 193] on div at bounding box center [75, 195] width 8 height 8
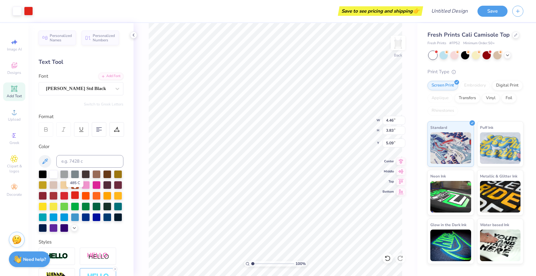
click at [76, 194] on div at bounding box center [75, 195] width 8 height 8
click at [74, 197] on div at bounding box center [75, 195] width 8 height 8
click at [74, 195] on div at bounding box center [75, 195] width 8 height 8
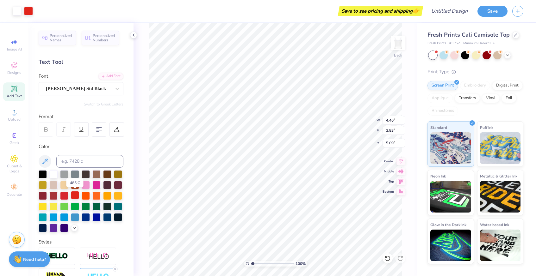
click at [74, 195] on div at bounding box center [75, 195] width 8 height 8
click at [77, 196] on div at bounding box center [75, 195] width 8 height 8
click at [88, 195] on div at bounding box center [86, 196] width 8 height 8
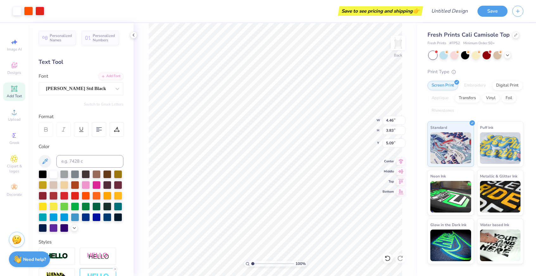
click at [130, 33] on div "Personalized Names Personalized Numbers Text Tool Add Font Font Cooper Std Blac…" at bounding box center [80, 149] width 105 height 253
click at [132, 36] on icon at bounding box center [133, 35] width 5 height 5
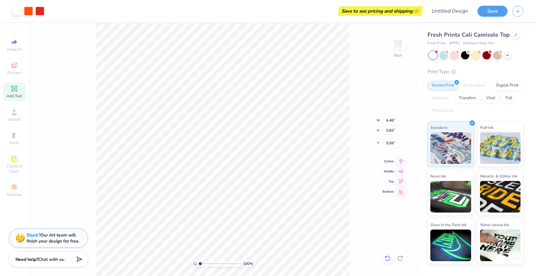
click at [387, 258] on icon at bounding box center [387, 259] width 6 height 6
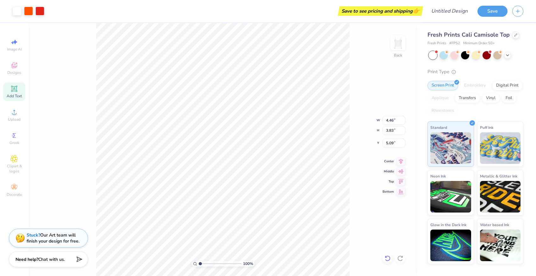
click at [387, 258] on icon at bounding box center [387, 259] width 6 height 6
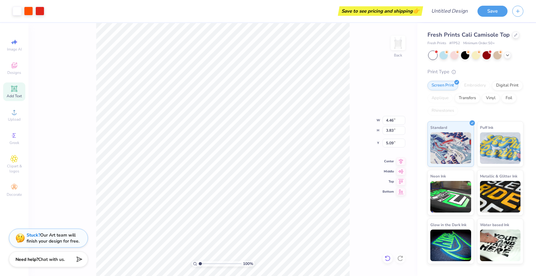
click at [387, 258] on icon at bounding box center [387, 259] width 6 height 6
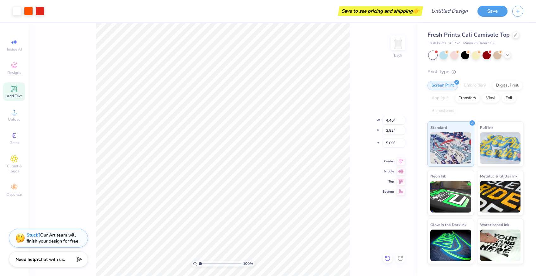
click at [387, 258] on icon at bounding box center [387, 259] width 6 height 6
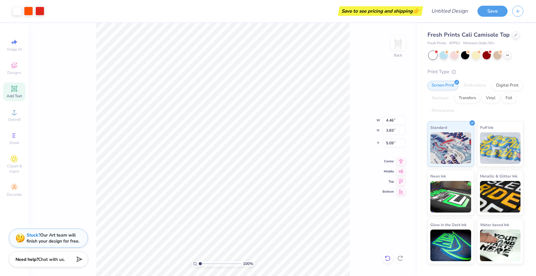
click at [387, 258] on icon at bounding box center [387, 259] width 6 height 6
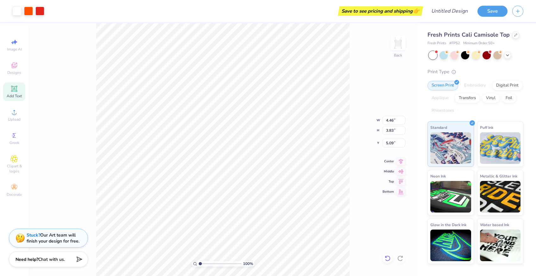
click at [387, 258] on icon at bounding box center [387, 259] width 6 height 6
drag, startPoint x: 16, startPoint y: 68, endPoint x: 465, endPoint y: 70, distance: 448.8
click at [16, 68] on icon at bounding box center [14, 66] width 8 height 8
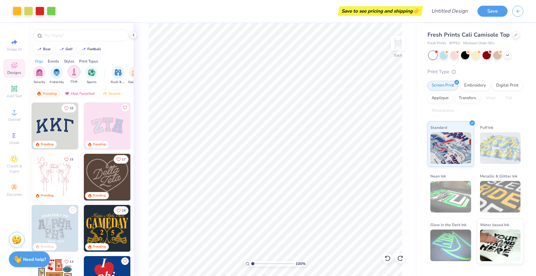
click at [77, 76] on div "filter for Club" at bounding box center [74, 71] width 13 height 13
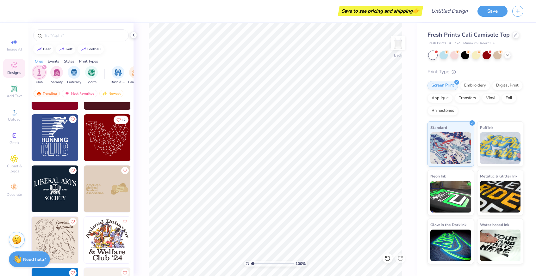
scroll to position [905, 0]
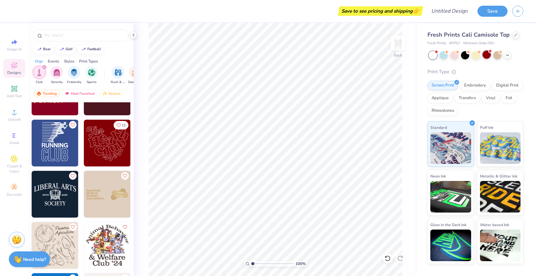
click at [485, 53] on div at bounding box center [486, 55] width 8 height 8
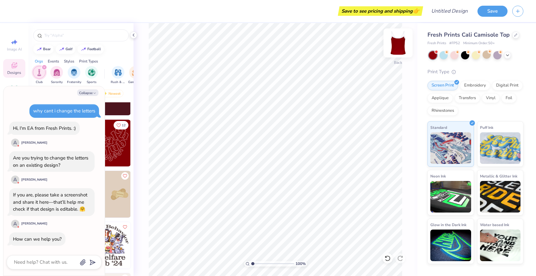
scroll to position [184, 0]
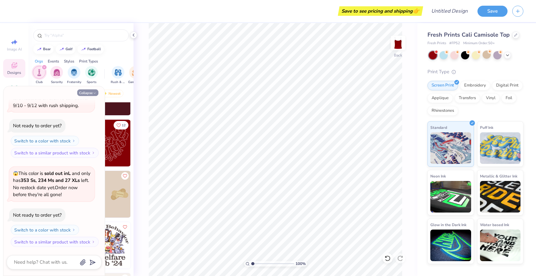
click at [91, 91] on button "Collapse" at bounding box center [87, 92] width 21 height 7
type textarea "x"
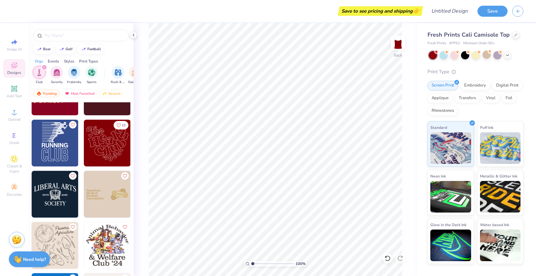
click at [119, 150] on img at bounding box center [107, 143] width 47 height 47
type input "6.48"
type input "5.57"
type input "3.32"
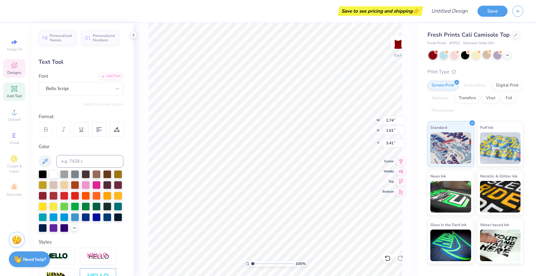
type input "3.41"
type input "3.55"
type textarea "T"
type textarea "Love"
type input "1.08"
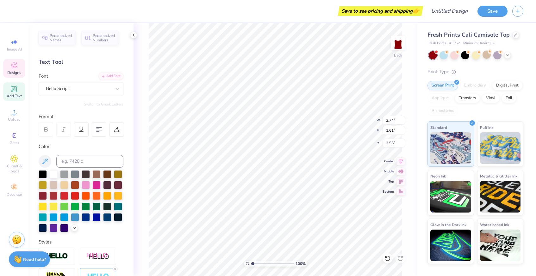
type input "1.06"
type input "4.80"
type input "1.83"
type input "1.69"
type input "5.05"
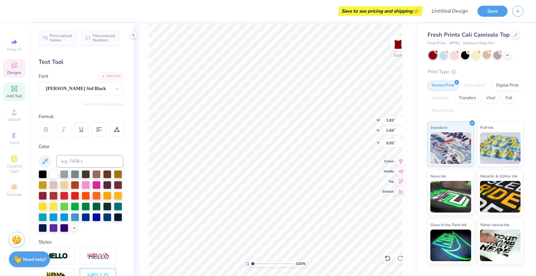
type textarea "R"
type textarea "t"
type textarea "T"
type input "1.13"
type input "1.46"
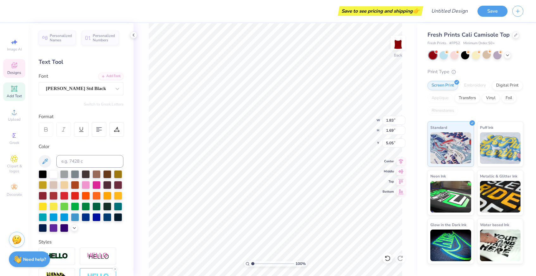
type input "4.21"
type textarea "l"
type textarea "c"
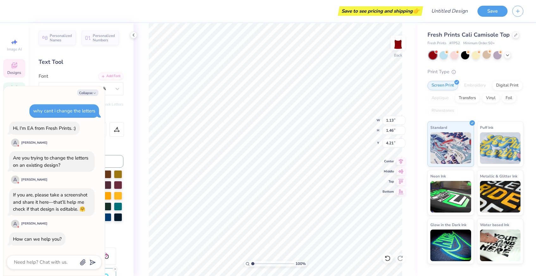
scroll to position [214, 0]
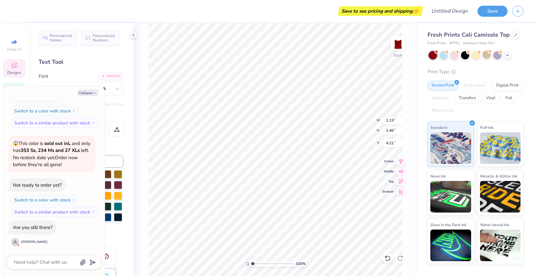
type textarea "x"
type input "0.99"
type input "1.30"
type input "3.32"
type textarea "x"
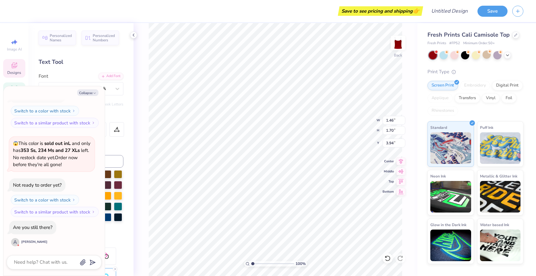
type textarea "x"
type input "1.44"
type input "1.66"
type input "3.96"
type textarea "x"
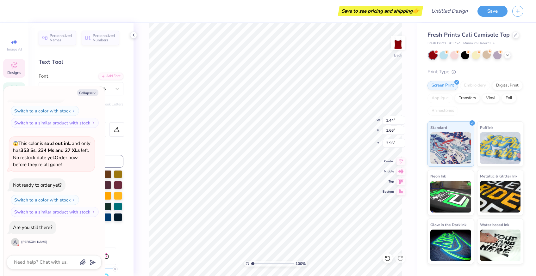
type input "3.82"
type textarea "x"
type input "4.05"
type textarea "x"
type input "0.83"
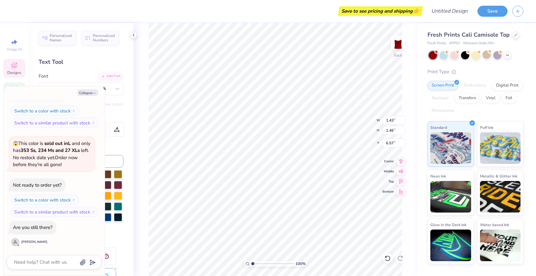
type input "0.83"
type input "7.89"
type textarea "x"
type textarea "2E"
type textarea "x"
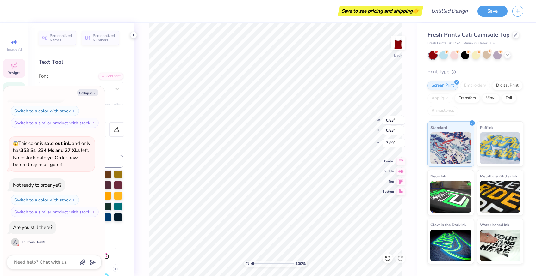
type textarea "2"
type textarea "x"
type textarea "2e"
type textarea "x"
type textarea "2"
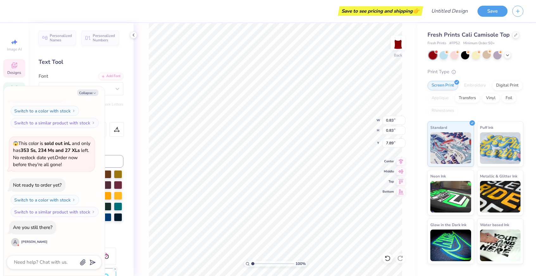
type textarea "x"
type textarea "e"
type textarea "x"
type input "0.72"
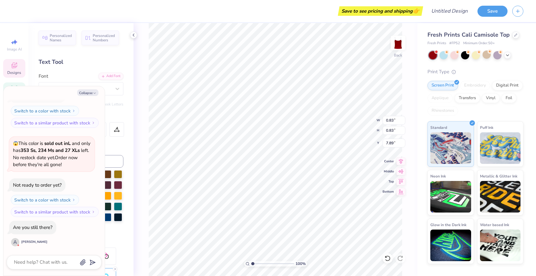
type input "0.77"
type input "7.97"
type textarea "x"
type input "8.04"
type textarea "x"
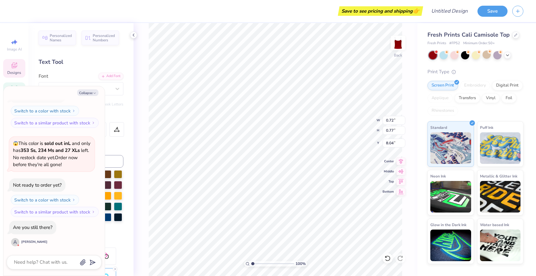
type input "0.61"
type input "0.85"
type input "8.02"
type textarea "x"
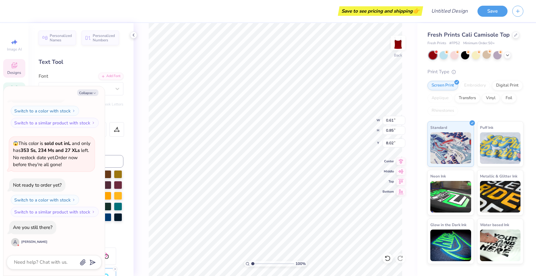
type textarea "s"
type textarea "x"
type input "0.90"
type input "7.54"
type textarea "x"
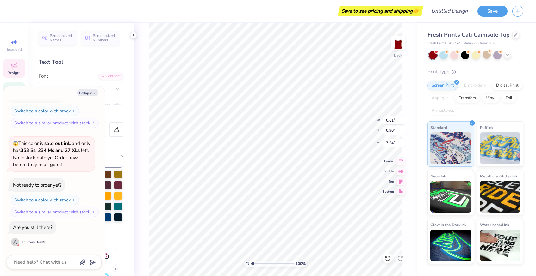
type input "0.94"
type input "1.02"
type input "7.00"
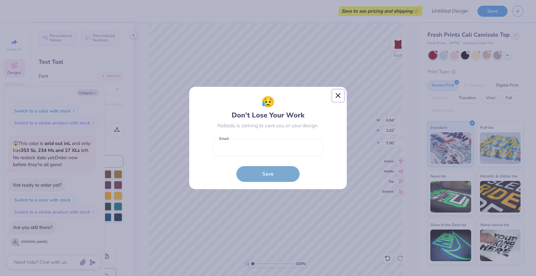
click at [336, 98] on button "Close" at bounding box center [338, 96] width 12 height 12
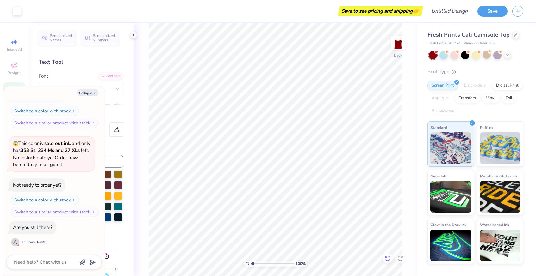
click at [385, 258] on icon at bounding box center [387, 259] width 6 height 6
type textarea "x"
type textarea "5a"
type textarea "x"
type textarea "5"
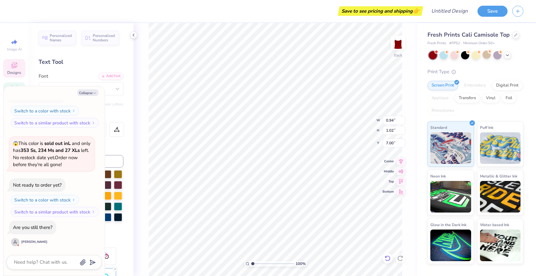
type textarea "x"
type textarea "a"
type textarea "x"
type input "0.90"
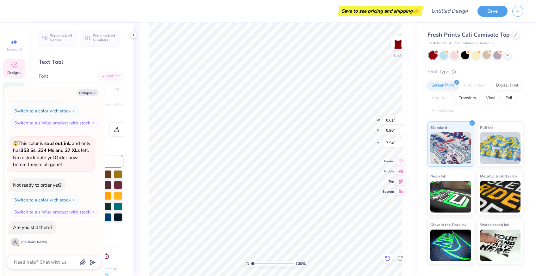
type input "0.83"
type input "7.12"
type textarea "x"
type input "7.15"
type textarea "x"
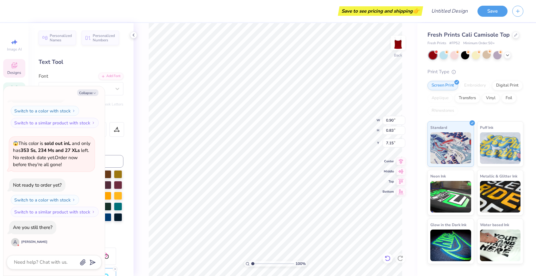
type input "0.61"
type input "0.90"
type input "7.54"
type textarea "x"
type textarea "2s"
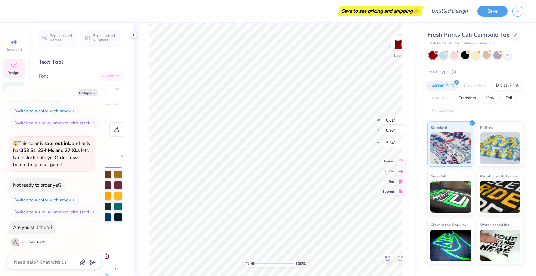
type textarea "x"
type textarea "2"
type textarea "x"
type textarea "s"
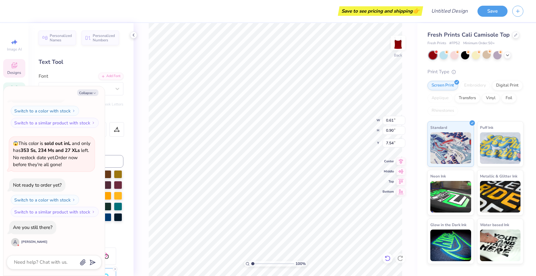
type textarea "x"
type input "0.90"
type input "0.83"
type input "7.15"
type textarea "x"
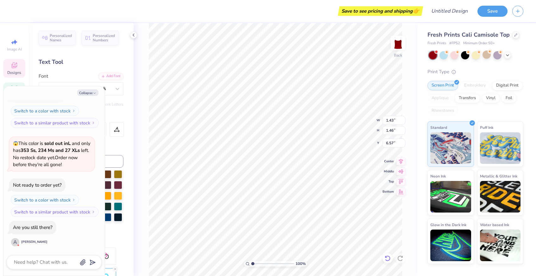
type textarea "x"
type textarea "L"
type textarea "x"
type input "0.99"
type input "1.47"
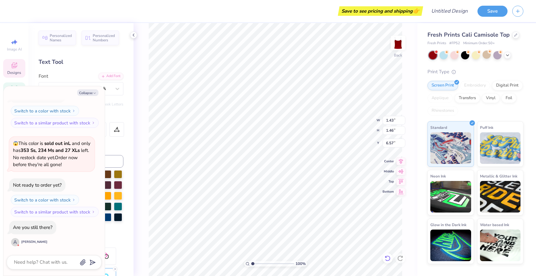
type input "6.55"
type textarea "x"
type textarea "le"
type textarea "x"
type textarea "l"
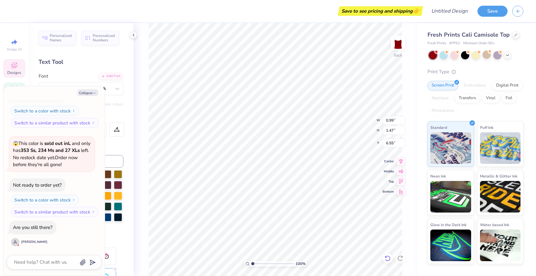
type textarea "x"
type textarea "e"
type textarea "x"
type input "1.56"
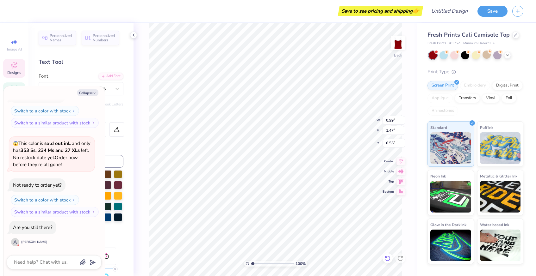
type input "1.25"
type input "6.24"
type textarea "x"
type textarea "a"
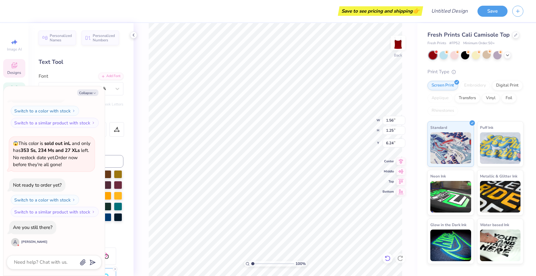
type textarea "x"
type input "1.54"
type input "1.35"
type input "5.55"
type textarea "x"
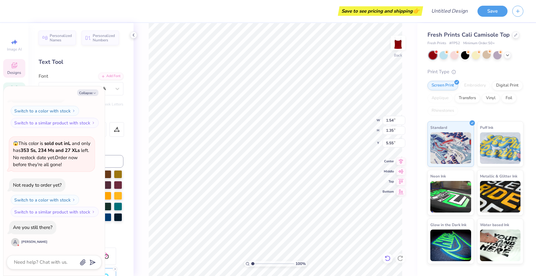
type textarea "eb"
type textarea "x"
type textarea "b"
type textarea "x"
type textarea "eb"
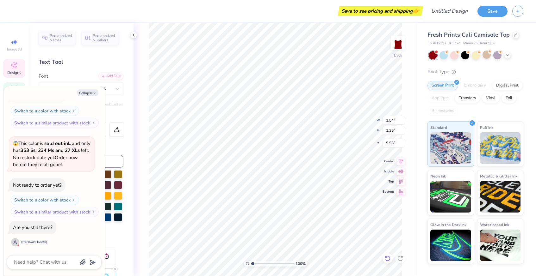
type textarea "x"
type textarea "b"
type textarea "x"
type textarea "rb"
type textarea "x"
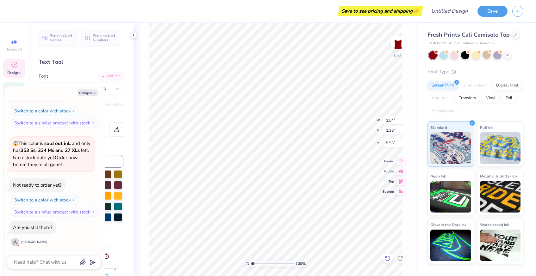
type textarea "r"
type textarea "x"
type textarea "rn"
click at [357, 117] on div "100 % Back W 2.49 2.49 " H 2.03 2.03 " Y 5.15 5.15 " Center Middle Top Bottom" at bounding box center [275, 149] width 284 height 253
type textarea "x"
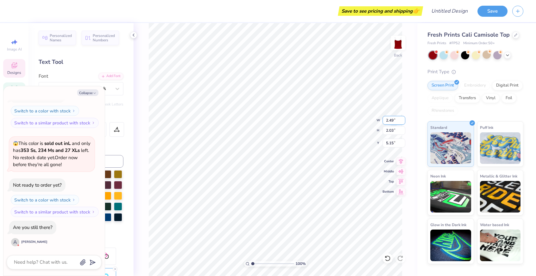
type input "5.23"
type textarea "x"
type input "4.86"
type textarea "x"
type input "1.44"
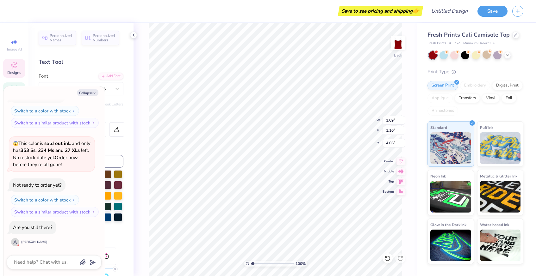
type input "1.66"
type input "4.05"
type textarea "x"
type input "4.03"
type textarea "x"
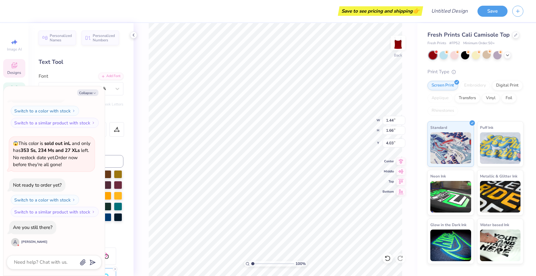
type input "1.43"
type input "1.62"
type input "4.05"
type textarea "x"
type input "3.61"
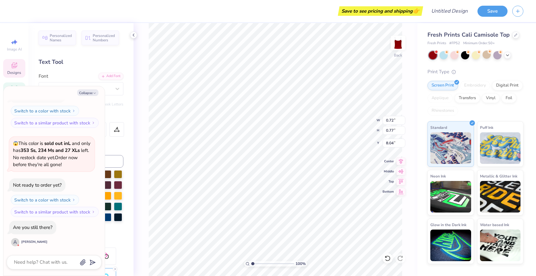
type textarea "x"
type textarea "Ee"
type textarea "x"
type textarea "e"
type textarea "x"
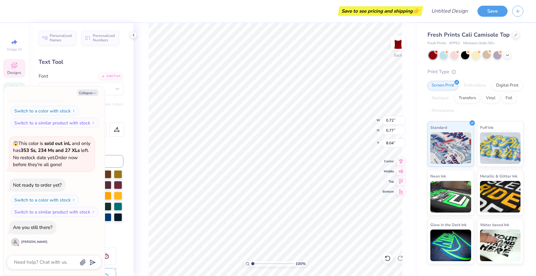
type textarea "ee"
type textarea "x"
click at [387, 258] on icon at bounding box center [387, 259] width 6 height 6
click at [451, 55] on div at bounding box center [454, 55] width 8 height 8
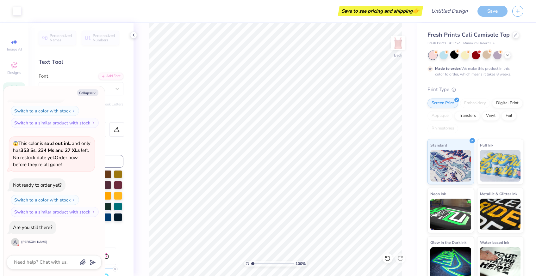
scroll to position [267, 0]
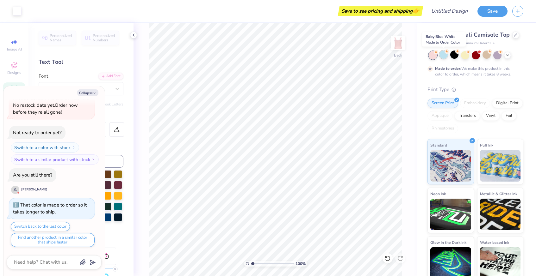
click at [445, 57] on div at bounding box center [443, 55] width 8 height 8
click at [500, 56] on div at bounding box center [497, 55] width 8 height 8
click at [483, 55] on div at bounding box center [486, 55] width 8 height 8
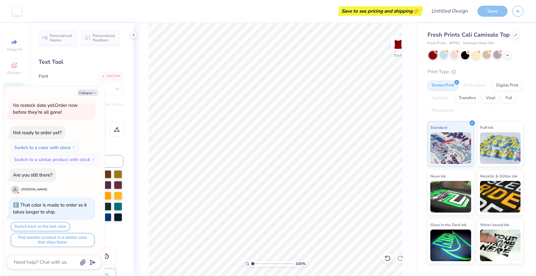
scroll to position [388, 0]
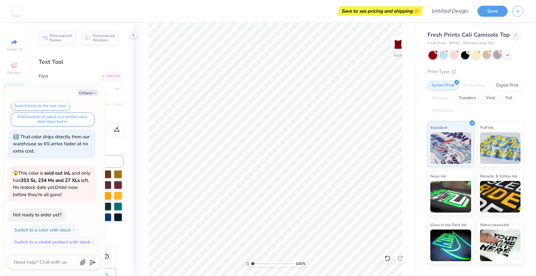
click at [497, 56] on div at bounding box center [497, 55] width 8 height 8
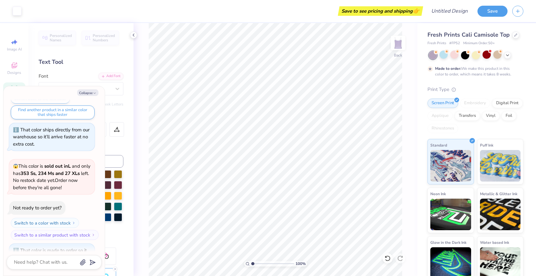
scroll to position [440, 0]
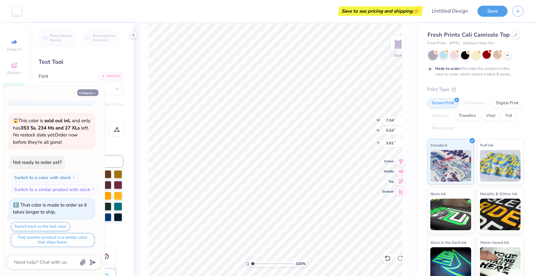
click at [94, 93] on polyline "button" at bounding box center [95, 93] width 2 height 1
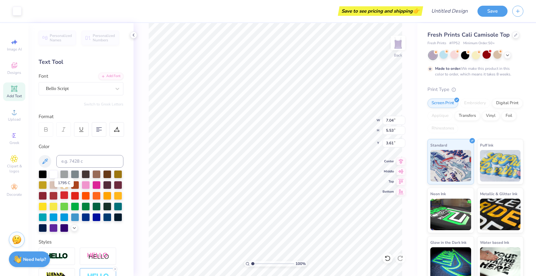
click at [65, 195] on div at bounding box center [64, 195] width 8 height 8
click at [73, 196] on div at bounding box center [75, 195] width 8 height 8
click at [73, 191] on div at bounding box center [75, 195] width 8 height 8
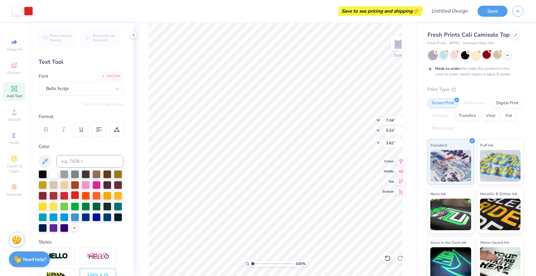
click at [77, 194] on div at bounding box center [75, 195] width 8 height 8
click at [489, 56] on div at bounding box center [486, 55] width 8 height 8
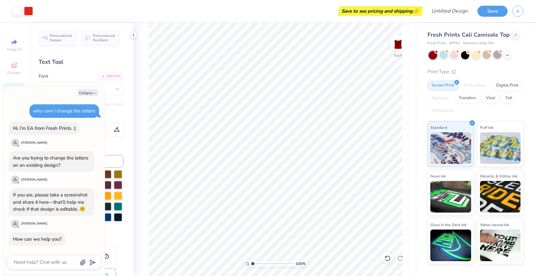
scroll to position [561, 0]
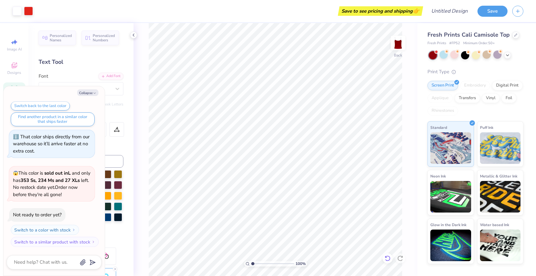
click at [387, 258] on icon at bounding box center [387, 259] width 6 height 6
click at [86, 91] on button "Collapse" at bounding box center [87, 92] width 21 height 7
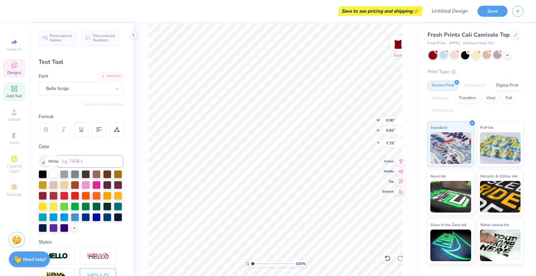
click at [52, 175] on div at bounding box center [53, 174] width 8 height 8
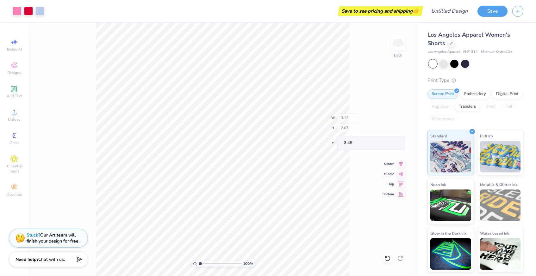
type input "2.18"
type input "1.50"
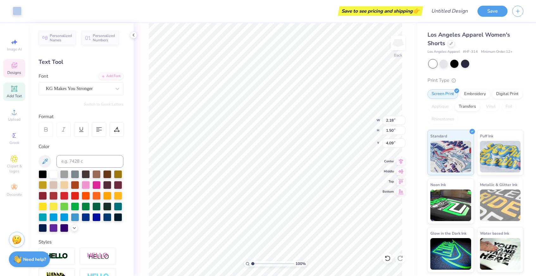
type input "4.04"
type textarea "E E S A"
type input "3.90"
type input "4.25"
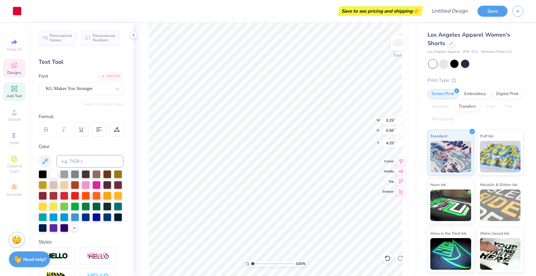
type input "2.36"
type input "1.41"
type input "4.25"
type input "0.25"
type input "0.56"
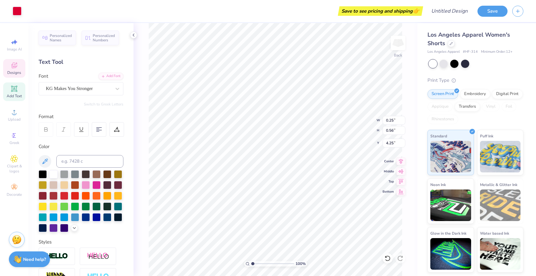
type input "4.12"
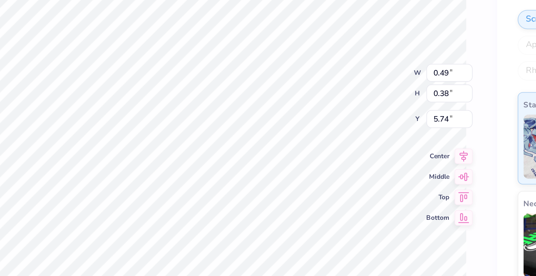
type input "5.66"
type input "0.48"
type input "0.63"
type input "4.96"
type input "5.66"
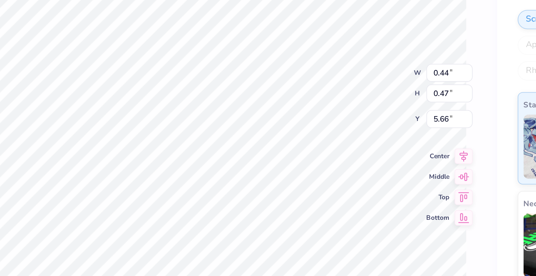
type input "5.81"
type input "4.04"
type input "0.47"
type input "0.49"
type input "4.46"
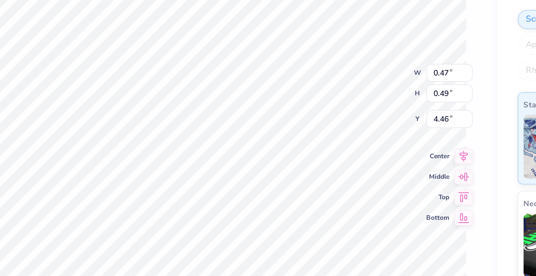
type input "0.37"
type input "0.41"
type input "3.63"
type input "0.47"
type input "0.33"
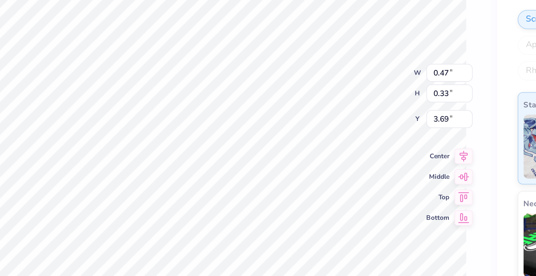
type input "3.72"
type input "2.16"
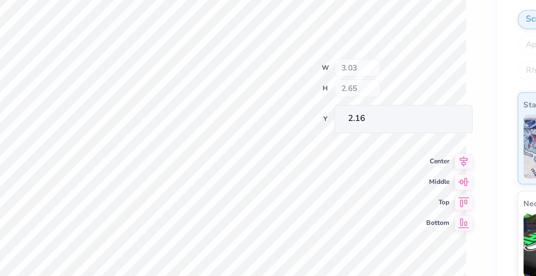
click at [366, 127] on div "100 % Back W 3.03 H 2.65 Y 2.16 Center Middle Top Bottom" at bounding box center [275, 149] width 284 height 253
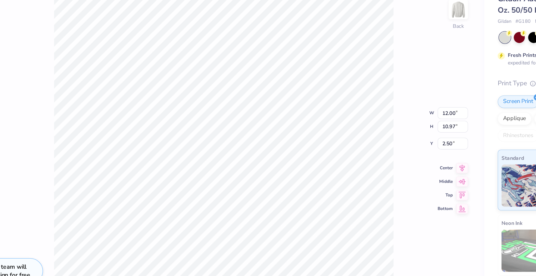
type input "11.80"
type input "1.83"
type input "3.68"
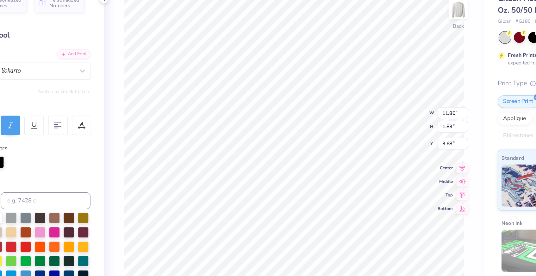
type textarea "A"
type textarea "Elementary Education"
type input "3.61"
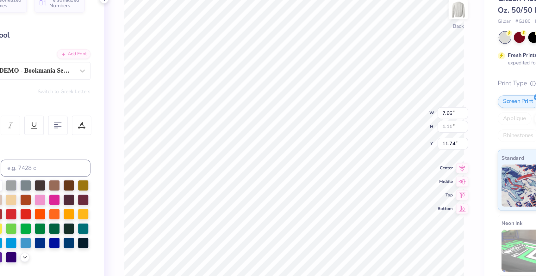
scroll to position [0, 0]
type textarea "C"
type input "7.70"
type input "0.40"
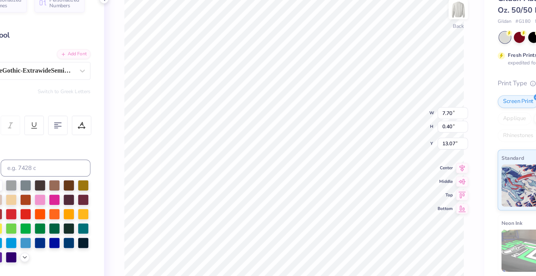
type input "13.07"
type textarea "[GEOGRAPHIC_DATA], [US_STATE]"
type input "6.83"
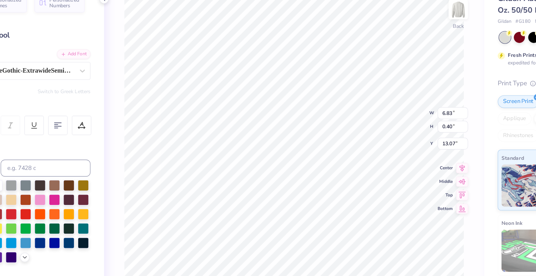
type textarea "[GEOGRAPHIC_DATA], [US_STATE]"
type input "12.52"
type input "7.65"
type input "2.92"
type input "5.53"
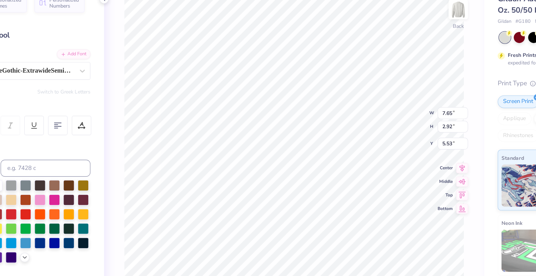
type input "4.21"
type input "2.00"
type input "14.05"
type input "8.65"
type input "2.37"
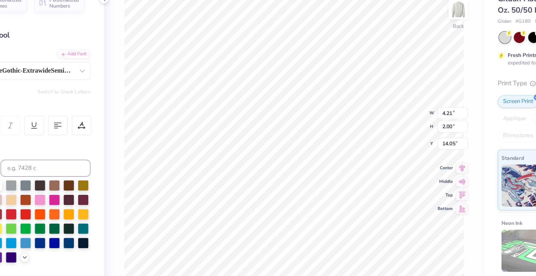
type input "7.00"
type input "5.45"
type input "2.09"
type input "7.10"
type input "8.65"
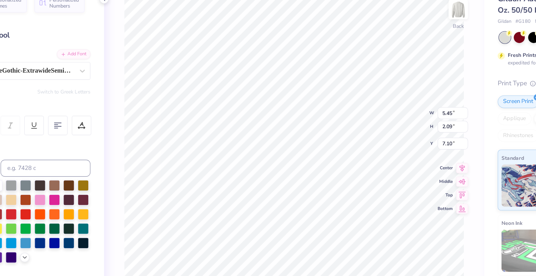
type input "2.37"
type input "7.36"
type input "5.45"
type input "2.09"
type input "7.10"
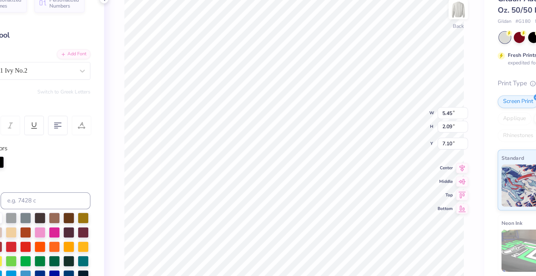
type input "3.07"
type input "1.76"
type input "9.36"
type textarea "A"
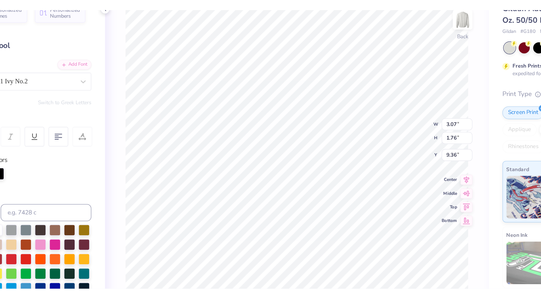
scroll to position [0, 0]
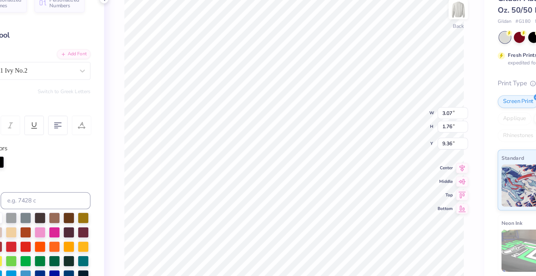
type textarea "EEsa"
type input "4.21"
type input "2.00"
type input "14.05"
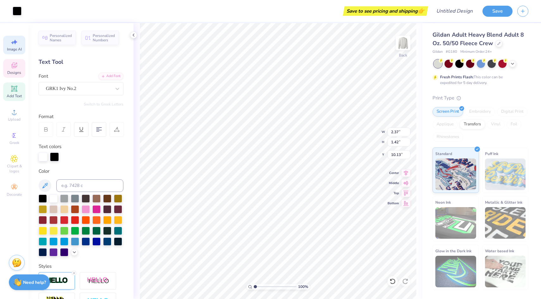
click at [14, 40] on icon at bounding box center [14, 42] width 8 height 8
select select "4"
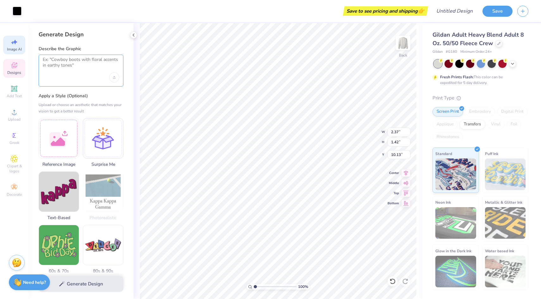
click at [76, 62] on textarea at bounding box center [81, 65] width 77 height 16
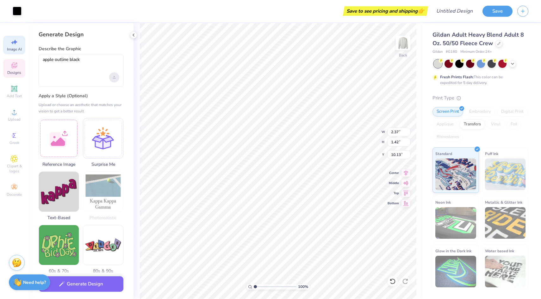
click at [116, 79] on div "Upload image" at bounding box center [114, 77] width 10 height 10
click at [79, 56] on div "apple outline black" at bounding box center [81, 71] width 85 height 32
click at [85, 62] on textarea "apple outline black" at bounding box center [81, 65] width 77 height 16
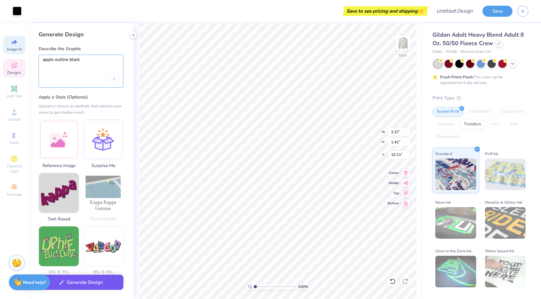
type textarea "apple outline black"
click at [100, 276] on button "Generate Design" at bounding box center [81, 282] width 85 height 15
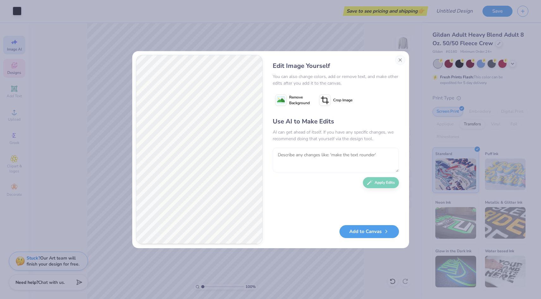
click at [320, 154] on textarea at bounding box center [336, 160] width 126 height 25
type textarea "just the outline see through/ black lining no color"
click at [383, 184] on button "Apply Edits" at bounding box center [381, 181] width 36 height 11
click at [402, 60] on div "Edit Image Yourself You can also change colors, add or remove text, and make ot…" at bounding box center [335, 150] width 139 height 190
click at [399, 58] on div "Edit Image Yourself You can also change colors, add or remove text, and make ot…" at bounding box center [335, 150] width 139 height 190
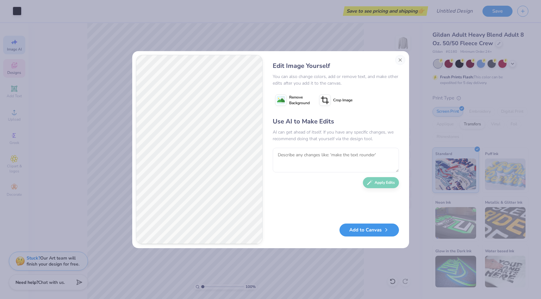
click at [356, 233] on button "Add to Canvas" at bounding box center [368, 230] width 59 height 13
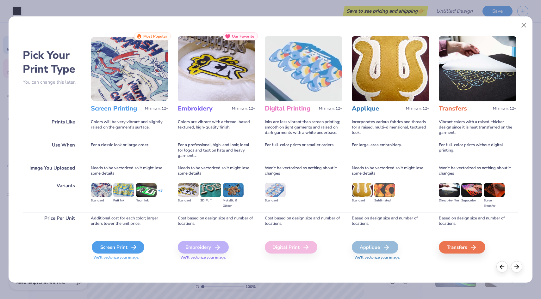
click at [99, 251] on div "Screen Print" at bounding box center [118, 247] width 52 height 13
click at [109, 246] on div "Screen Print" at bounding box center [118, 247] width 52 height 13
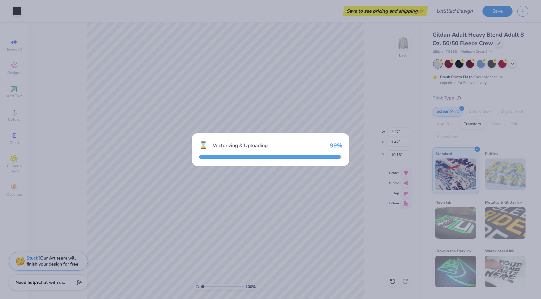
type input "15.00"
type input "17.27"
type input "3.24"
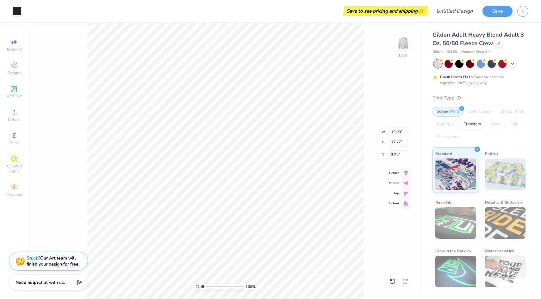
type input "7.24"
type input "8.34"
type input "14.05"
type input "2.48"
type input "2.86"
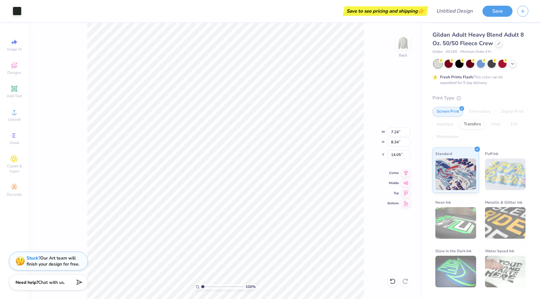
type input "19.53"
type input "2.37"
type input "1.42"
type input "10.01"
click at [405, 204] on icon at bounding box center [405, 203] width 9 height 8
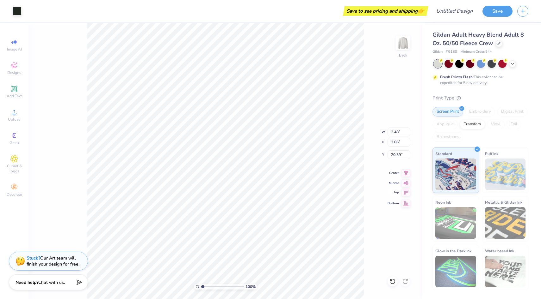
click at [404, 194] on icon at bounding box center [405, 193] width 9 height 8
click at [407, 182] on icon at bounding box center [405, 183] width 9 height 8
type input "10.45"
type input "9.02"
type input "1.58"
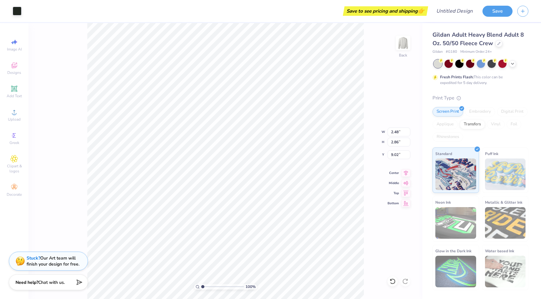
type input "1.82"
type input "9.37"
type input "9.10"
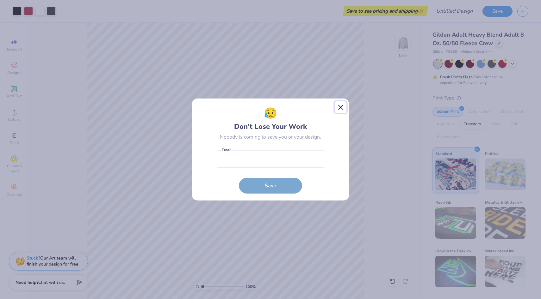
click at [340, 108] on button "Close" at bounding box center [341, 108] width 12 height 12
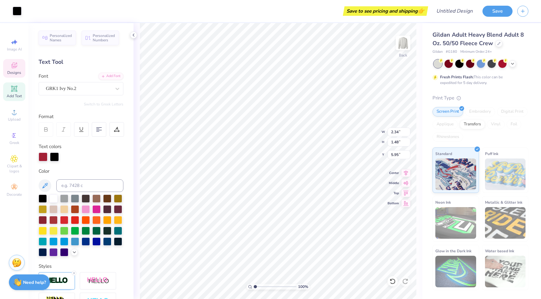
type input "17.74"
type input "4.16"
type input "1.08"
type input "1.24"
type input "5.95"
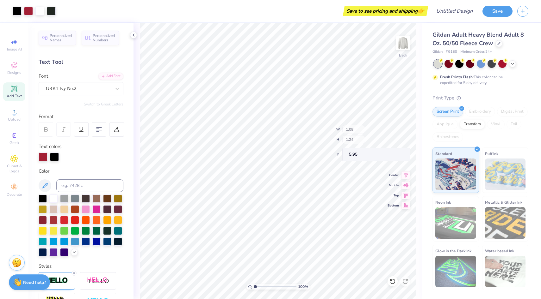
type input "1.21"
type input "1.40"
type input "5.79"
type input "1.21"
type input "1.40"
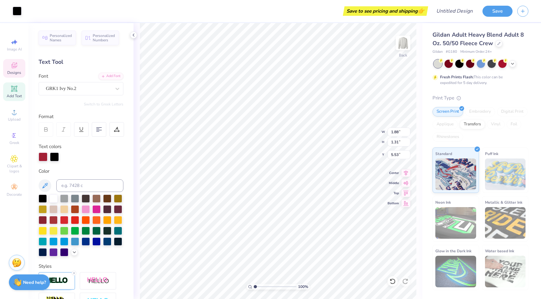
type input "5.79"
type input "5.83"
type input "1.88"
type input "1.31"
type input "5.17"
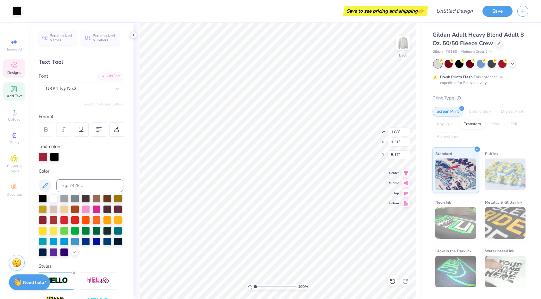
type input "5.50"
type input "12.20"
type input "1.58"
type input "1.82"
click at [20, 172] on span "Clipart & logos" at bounding box center [14, 169] width 22 height 10
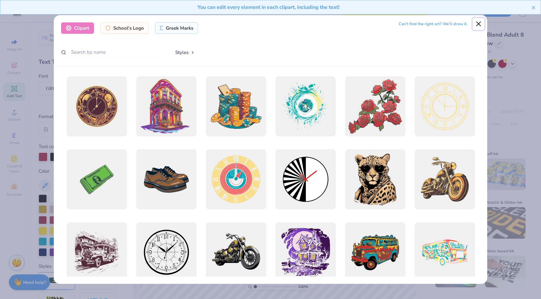
click at [476, 23] on button "Close" at bounding box center [478, 24] width 12 height 12
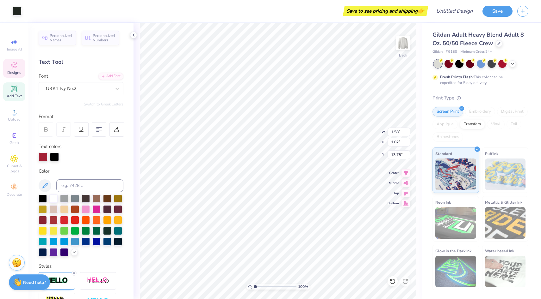
click at [10, 73] on span "Designs" at bounding box center [14, 72] width 14 height 5
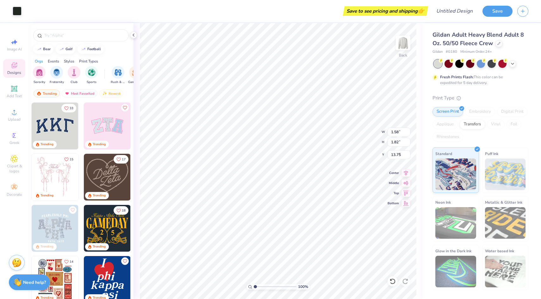
type input "6.15"
type input "7.06"
type input "5.45"
type input "10.28"
click at [11, 88] on icon at bounding box center [14, 89] width 8 height 8
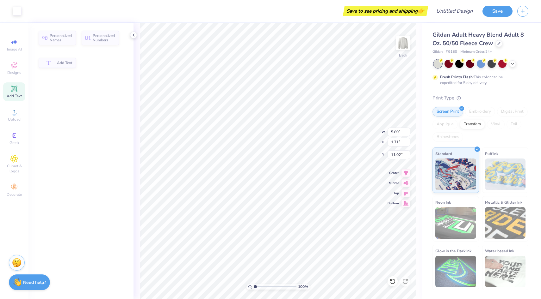
type input "5.89"
type input "1.71"
type input "11.02"
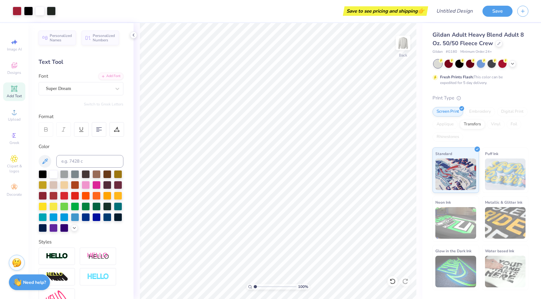
click at [13, 200] on div "Image AI Designs Add Text Upload Greek Clipart & logos Decorate" at bounding box center [14, 161] width 28 height 276
click at [13, 194] on span "Decorate" at bounding box center [14, 194] width 15 height 5
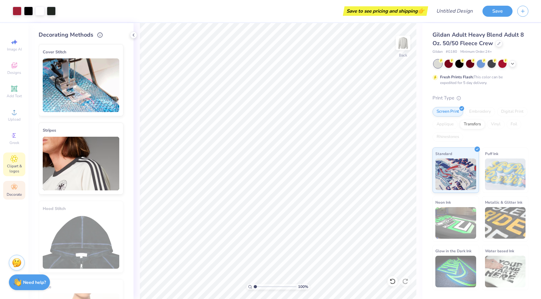
click at [13, 163] on div "Clipart & logos" at bounding box center [14, 165] width 22 height 24
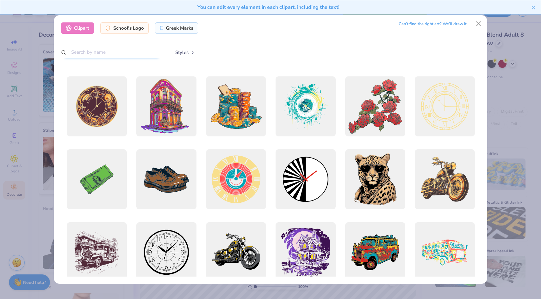
click at [102, 57] on input "text" at bounding box center [111, 52] width 101 height 12
click at [192, 55] on button "Styles" at bounding box center [185, 52] width 33 height 12
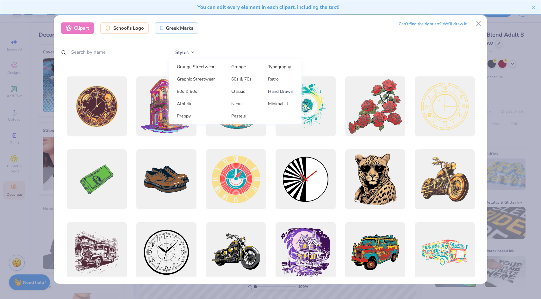
click at [276, 93] on link "Hand Drawn" at bounding box center [280, 91] width 37 height 10
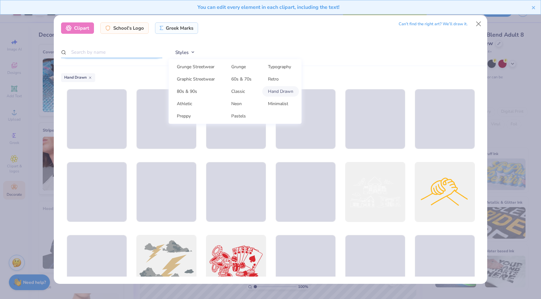
click at [117, 48] on input "text" at bounding box center [111, 52] width 101 height 12
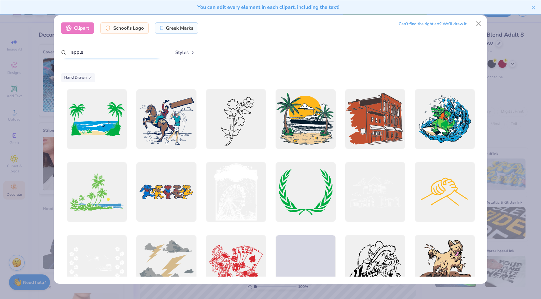
type input "apple"
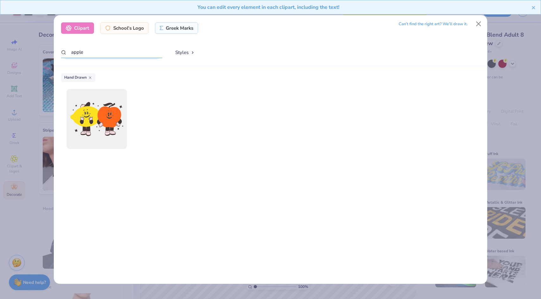
click at [117, 48] on input "apple" at bounding box center [111, 52] width 101 height 12
click at [180, 51] on button "Styles" at bounding box center [185, 52] width 33 height 12
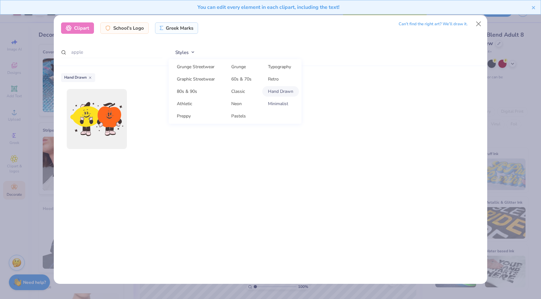
click at [275, 103] on link "Minimalist" at bounding box center [280, 104] width 37 height 10
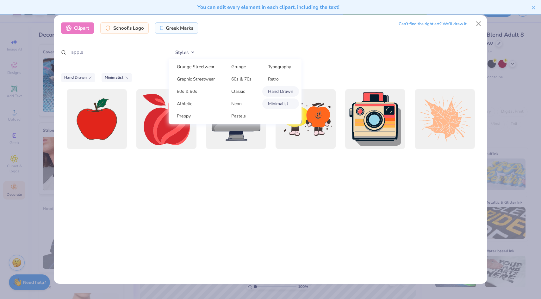
click at [139, 59] on div "Clipart School's Logo Greek Marks Can’t find the right art? We’ll draw it. appl…" at bounding box center [270, 40] width 433 height 51
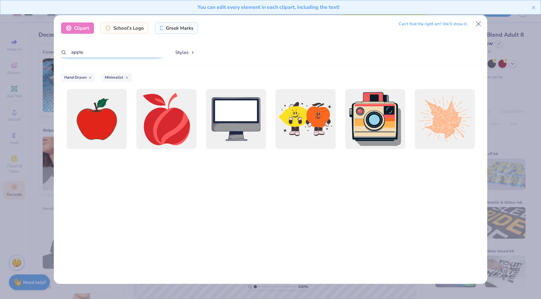
click at [141, 53] on input "apple" at bounding box center [111, 52] width 101 height 12
click at [209, 50] on div "Styles Grunge Streetwear Grunge Typography Graphic Streetwear 60s & 70s Retro 8…" at bounding box center [325, 52] width 312 height 12
click at [182, 51] on button "Styles" at bounding box center [185, 52] width 33 height 12
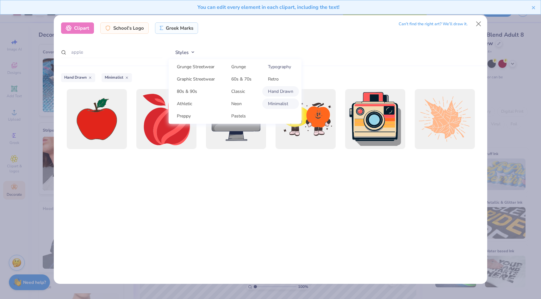
click at [282, 67] on link "Typography" at bounding box center [280, 67] width 37 height 10
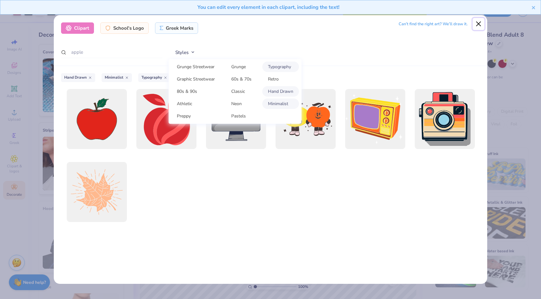
click at [481, 26] on button "Close" at bounding box center [478, 24] width 12 height 12
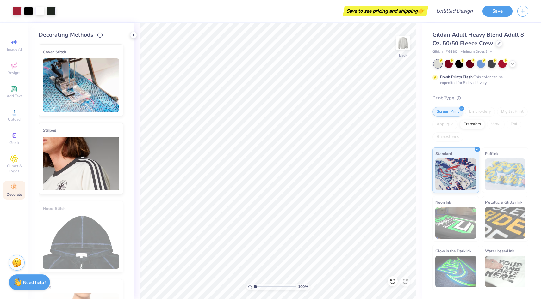
click at [430, 113] on div "Gildan Adult Heavy Blend Adult 8 Oz. 50/50 Fleece Crew Gildan # G180 Minimum Or…" at bounding box center [481, 157] width 119 height 268
click at [13, 115] on circle at bounding box center [13, 114] width 3 height 3
type input "7.06"
type input "1.21"
type input "1.40"
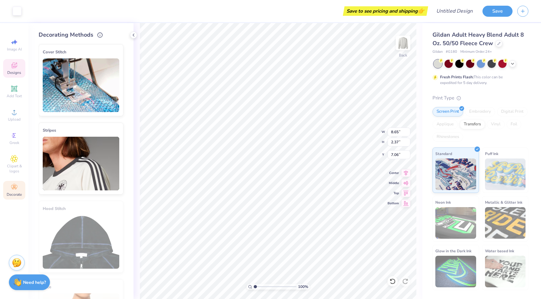
type input "5.45"
type input "15.91"
type input "7.17"
click at [392, 276] on div at bounding box center [392, 282] width 10 height 10
click at [393, 276] on icon at bounding box center [392, 282] width 5 height 6
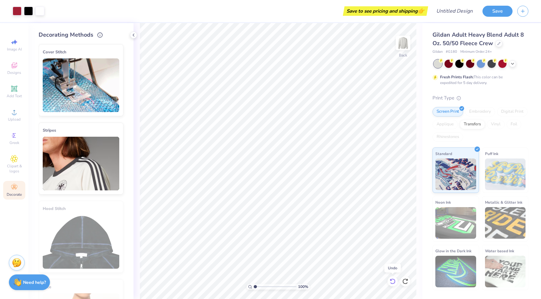
click at [393, 276] on icon at bounding box center [392, 282] width 5 height 6
click at [392, 276] on icon at bounding box center [392, 282] width 6 height 6
type input "17.91"
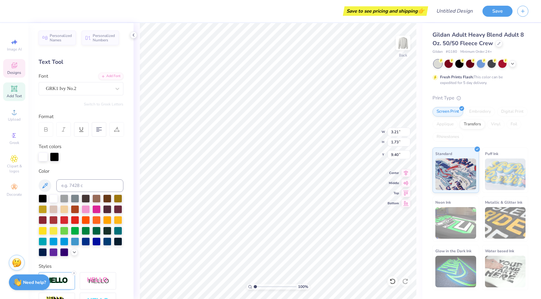
type input "7.19"
type input "8.65"
type input "2.37"
type input "7.06"
type input "3.21"
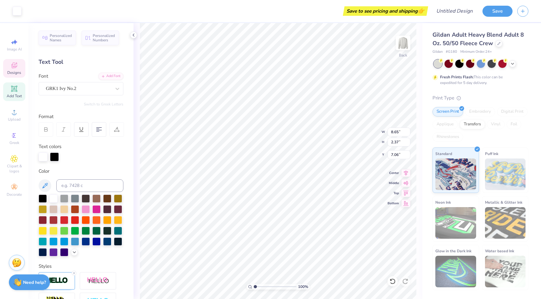
type input "1.73"
type input "7.19"
type input "3.06"
type input "1.71"
type input "9.15"
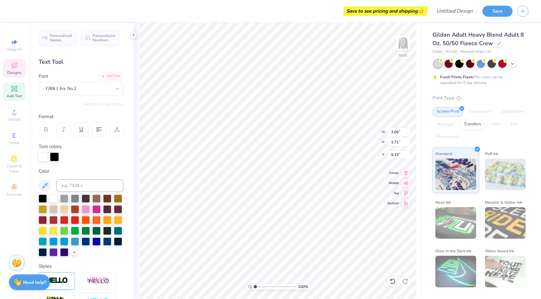
type input "3.10"
type input "1.48"
type input "9.54"
type textarea "TEAch"
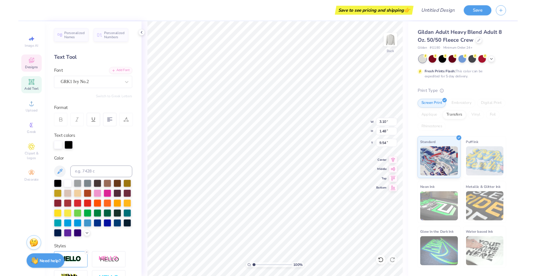
scroll to position [0, 0]
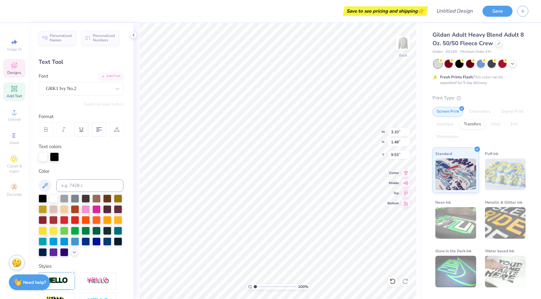
type input "5.50"
type input "2.63"
type input "1.26"
type input "5.71"
type input "8.76"
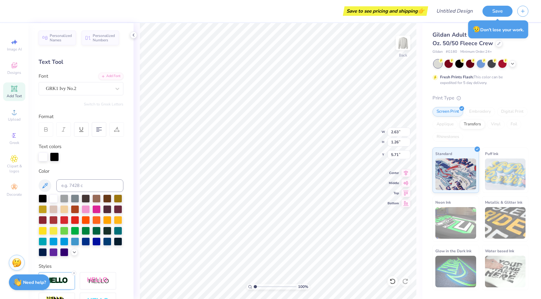
type input "2.99"
type input "5.53"
type input "9.65"
type input "3.12"
type input "1.49"
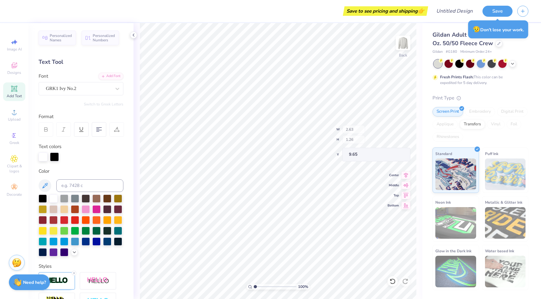
type input "9.41"
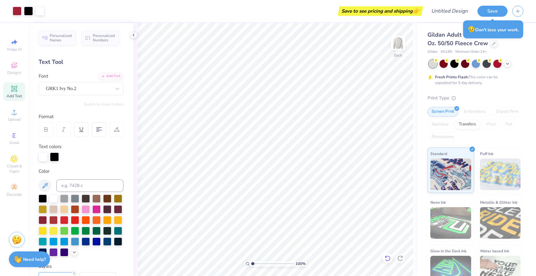
click at [387, 258] on icon at bounding box center [387, 259] width 6 height 6
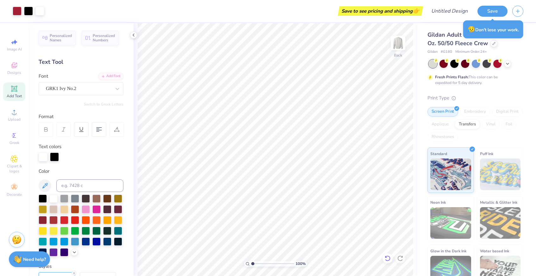
click at [387, 258] on icon at bounding box center [387, 259] width 6 height 6
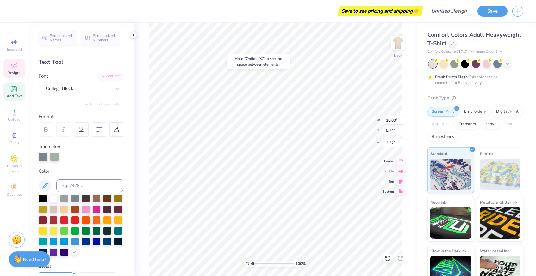
type input "2.52"
type textarea "F"
type textarea "[DEMOGRAPHIC_DATA]"
click at [146, 179] on div "100 % Back" at bounding box center [275, 149] width 284 height 253
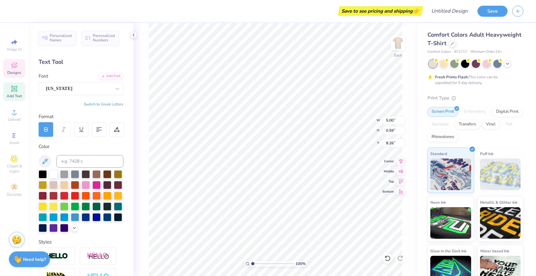
type textarea "COLLEGE OF"
type input "9.94"
type input "0.90"
type input "8.99"
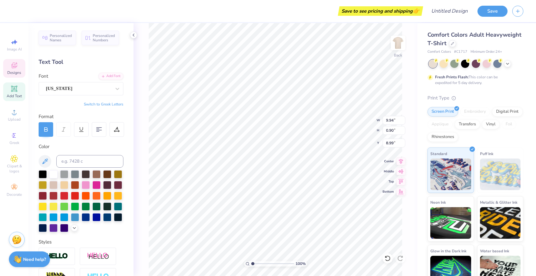
scroll to position [0, 0]
type textarea "EDUCATION"
type input "6.35"
type input "0.42"
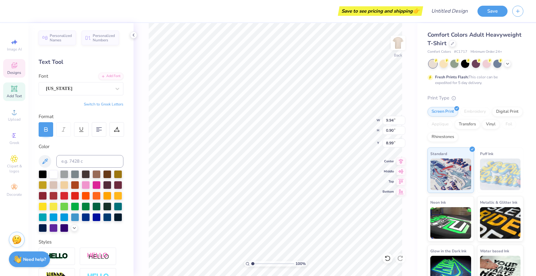
type input "10.39"
type textarea "[GEOGRAPHIC_DATA], [GEOGRAPHIC_DATA]"
